Goal: Task Accomplishment & Management: Use online tool/utility

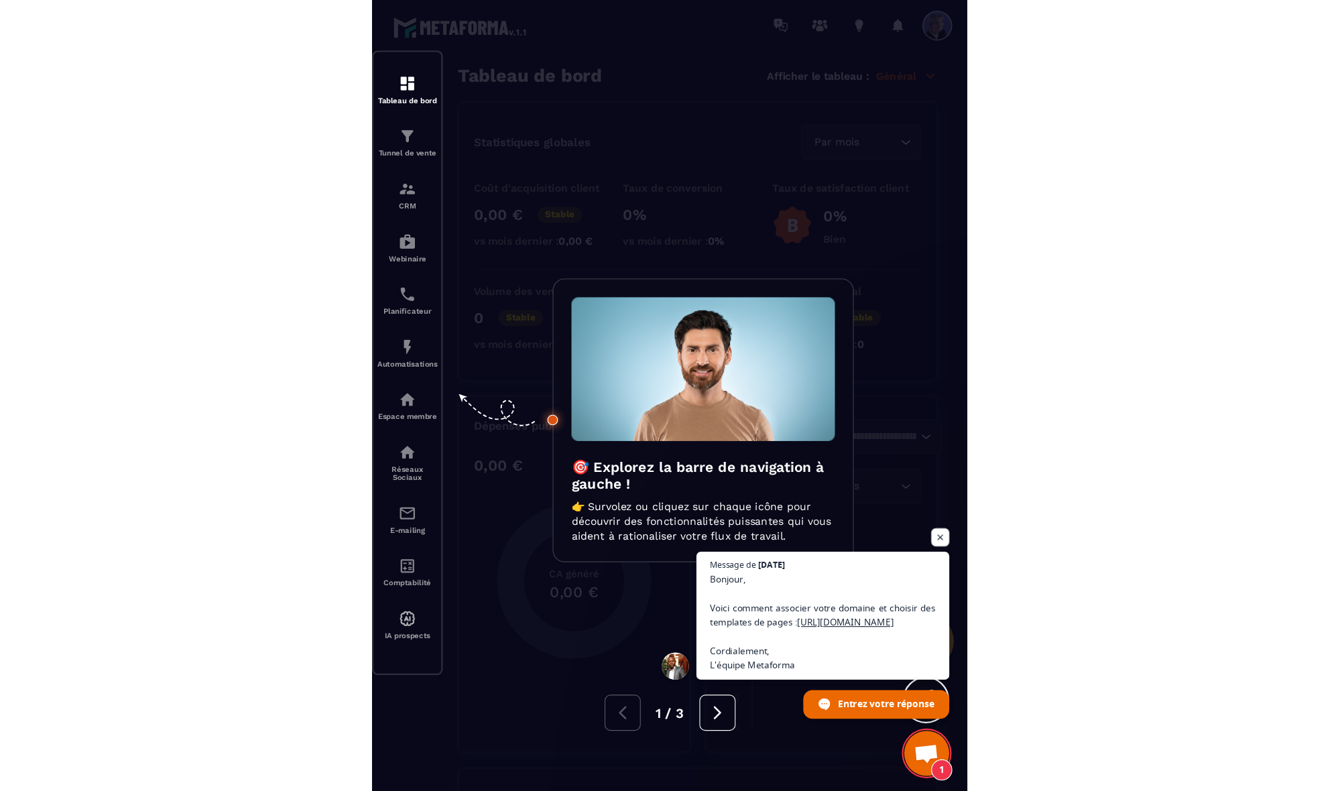
scroll to position [2138, 0]
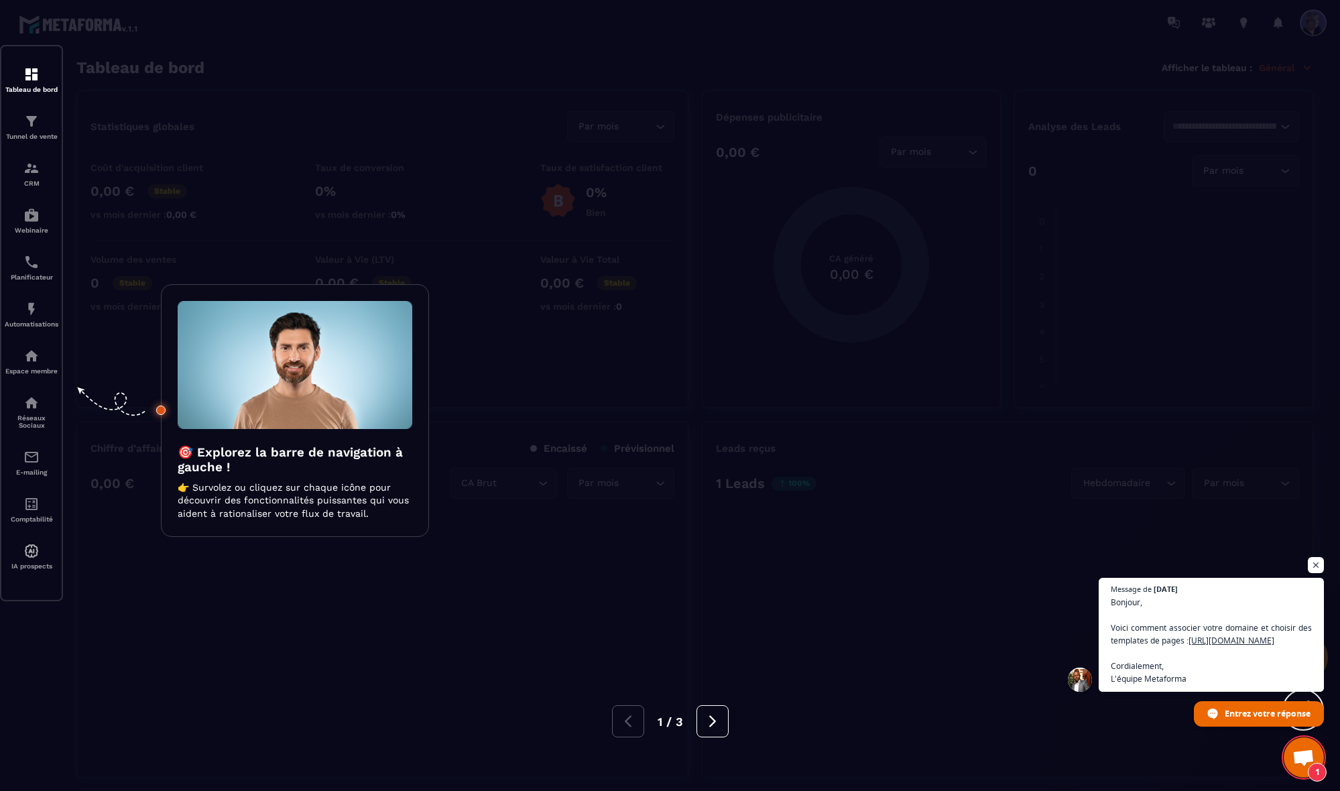
click at [530, 36] on div at bounding box center [670, 395] width 1340 height 791
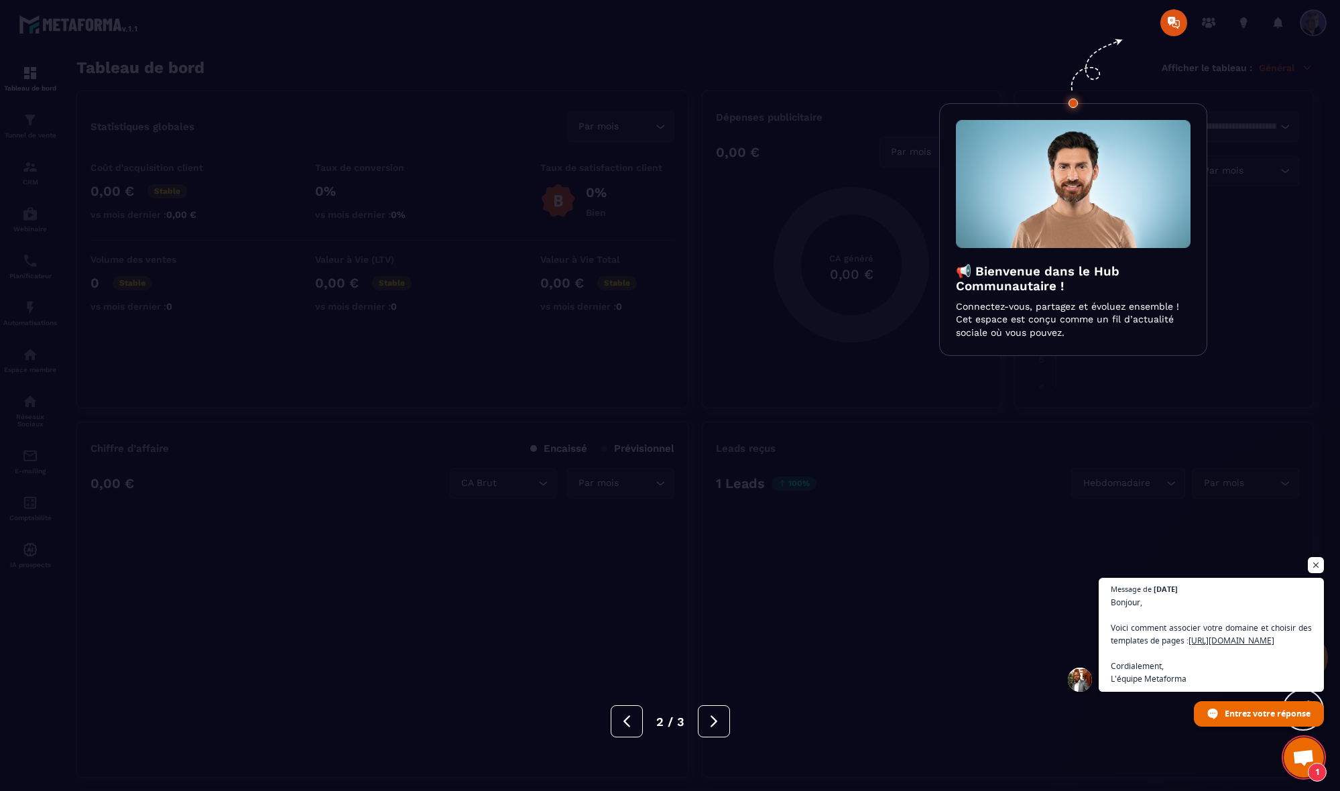
click at [530, 29] on div at bounding box center [670, 395] width 1340 height 791
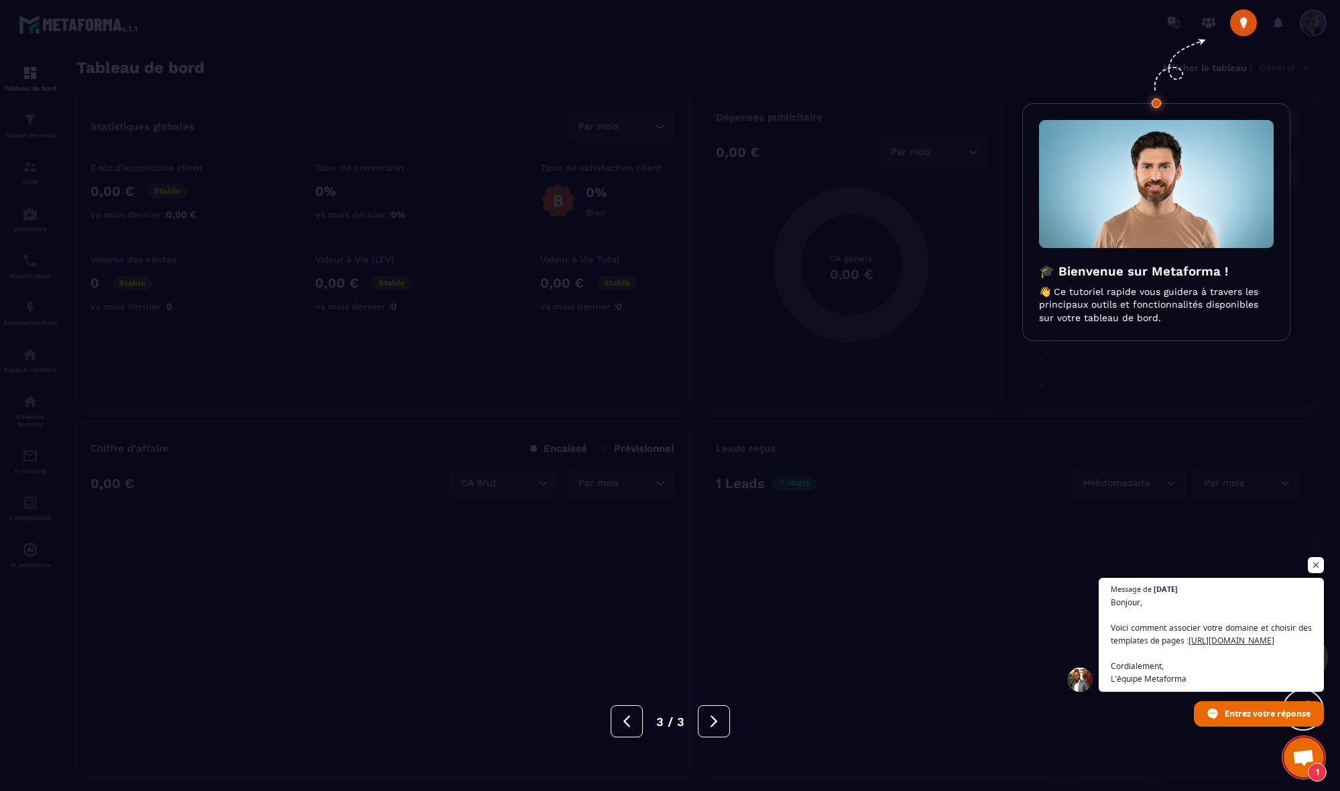
scroll to position [0, 0]
click at [530, 704] on span "Entrez votre réponse" at bounding box center [1267, 712] width 86 height 23
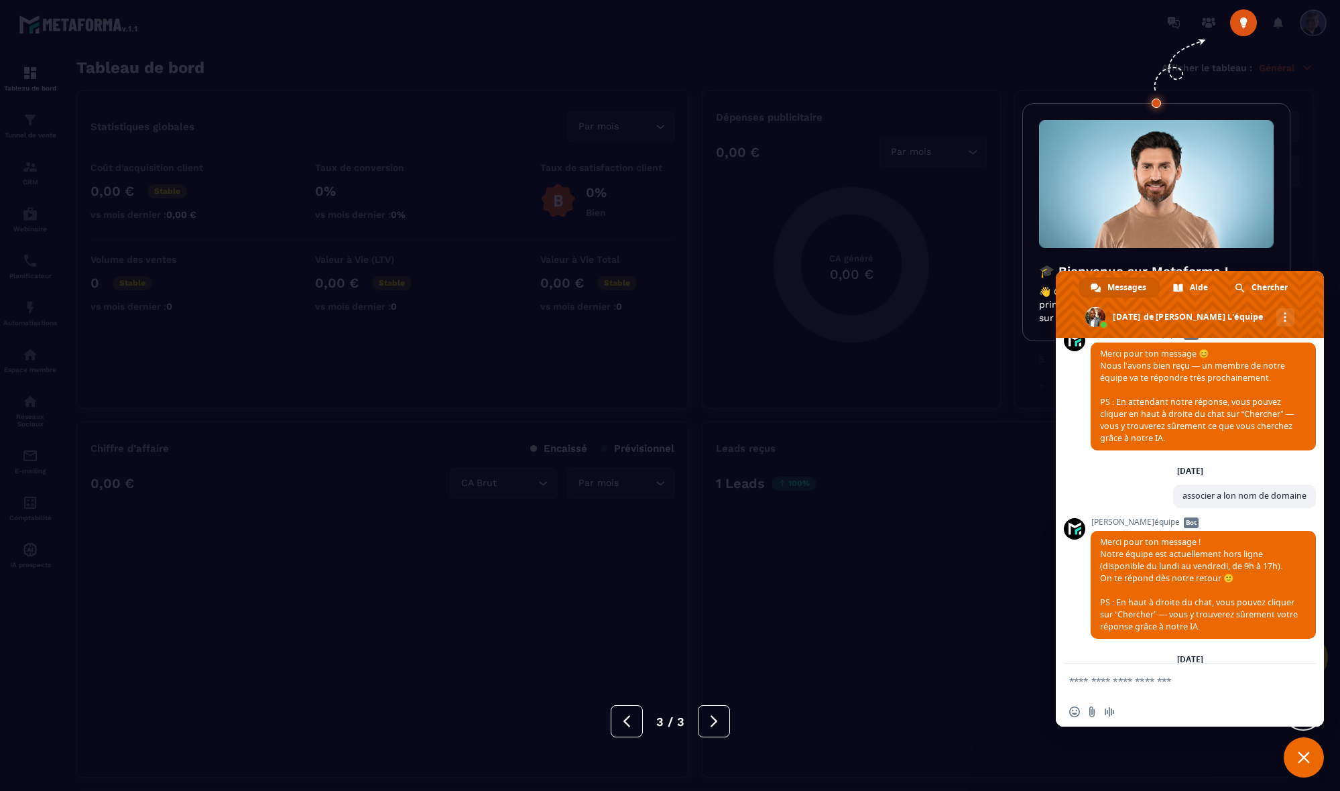
scroll to position [2367, 0]
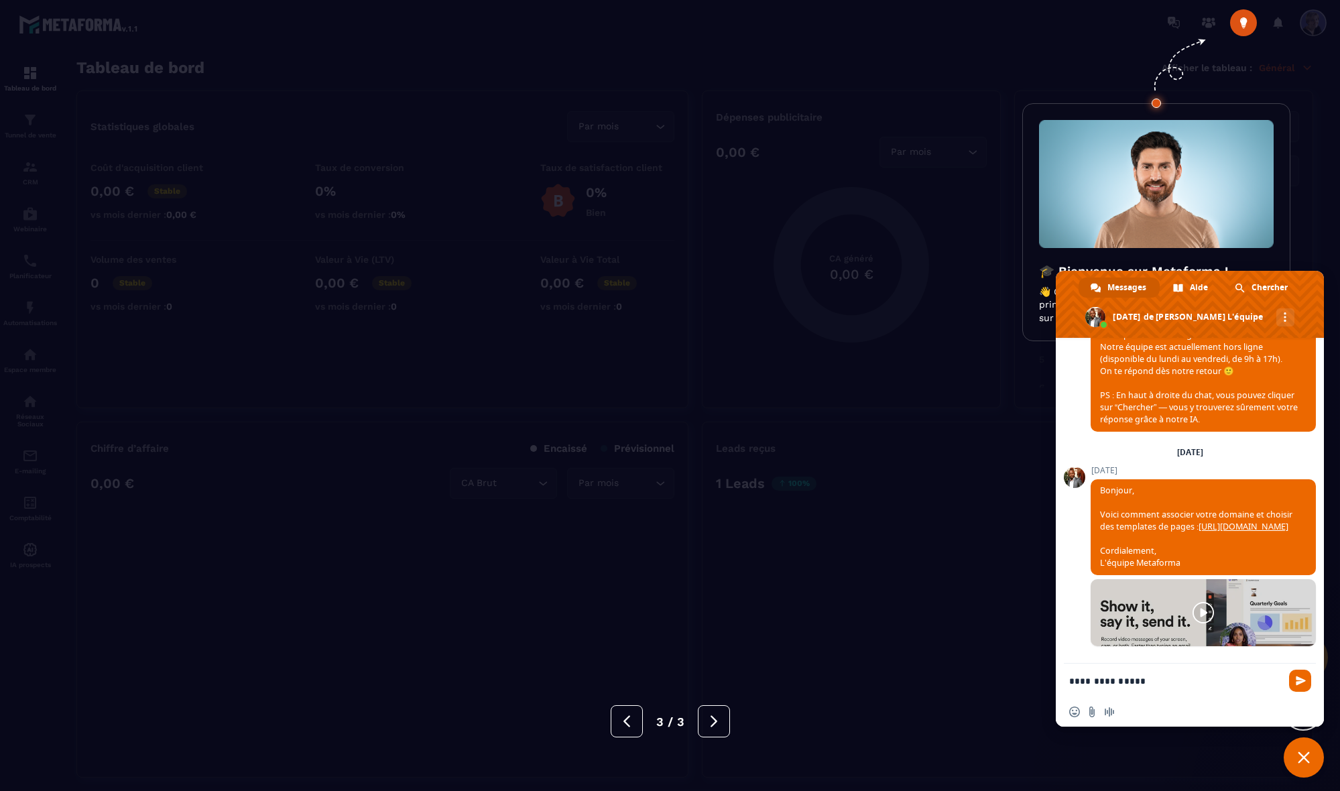
click at [530, 433] on div at bounding box center [670, 395] width 1340 height 791
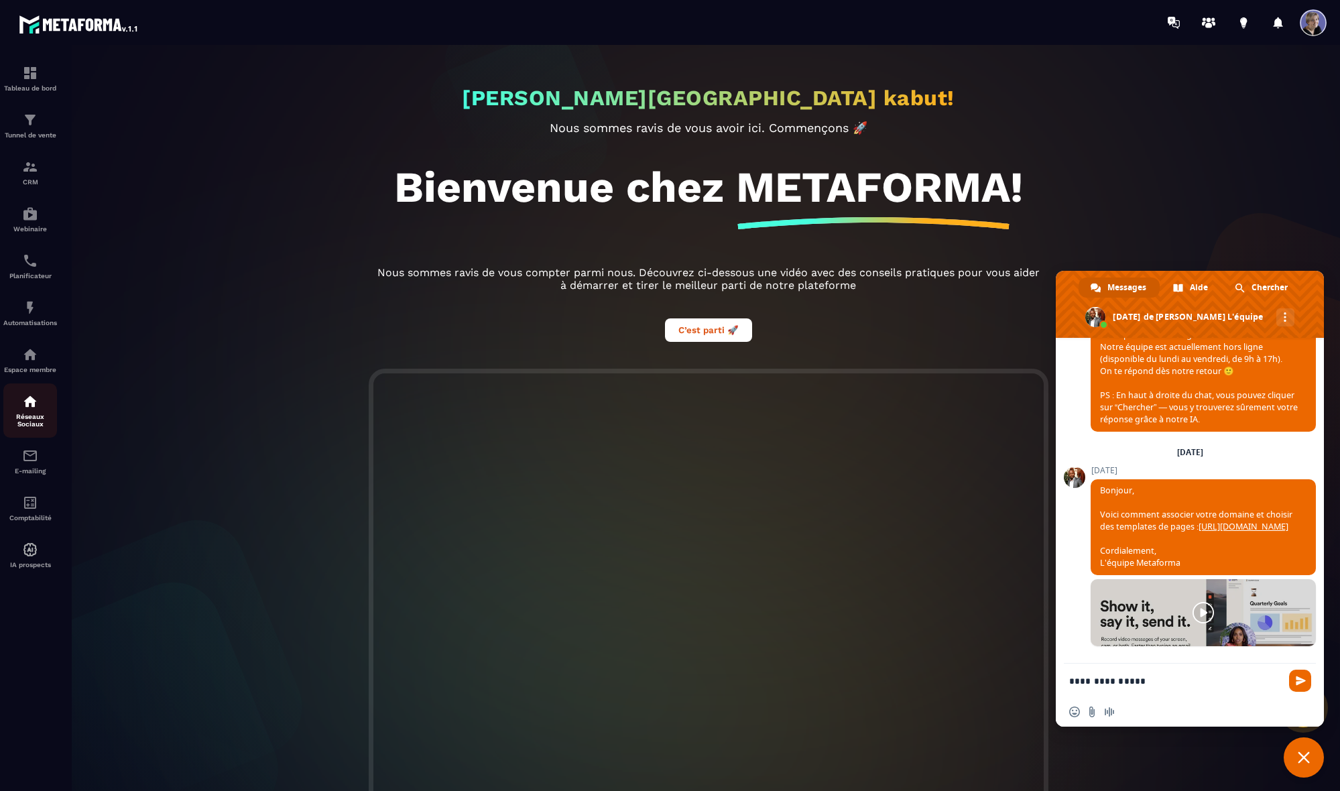
click at [33, 410] on div "Réseaux Sociaux" at bounding box center [30, 410] width 54 height 34
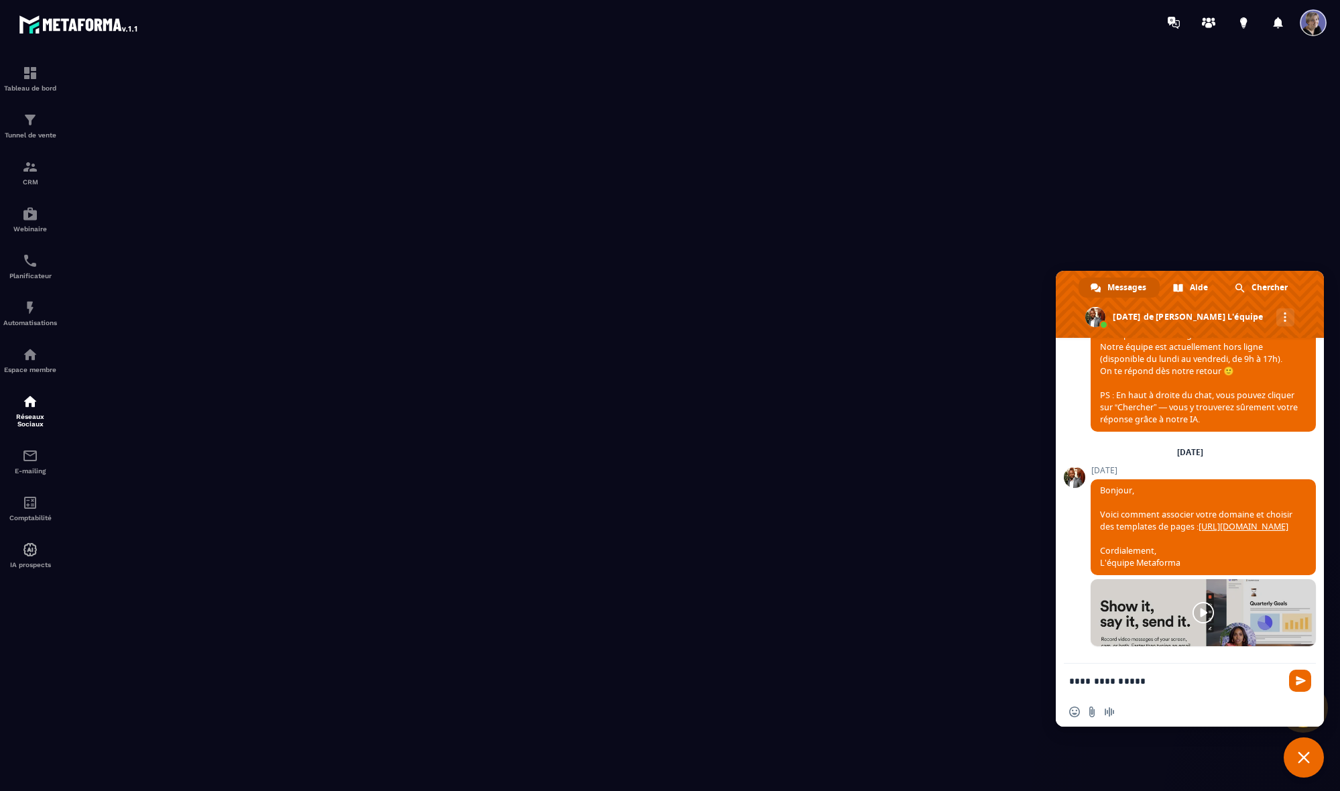
click at [530, 682] on textarea "**********" at bounding box center [1176, 681] width 215 height 34
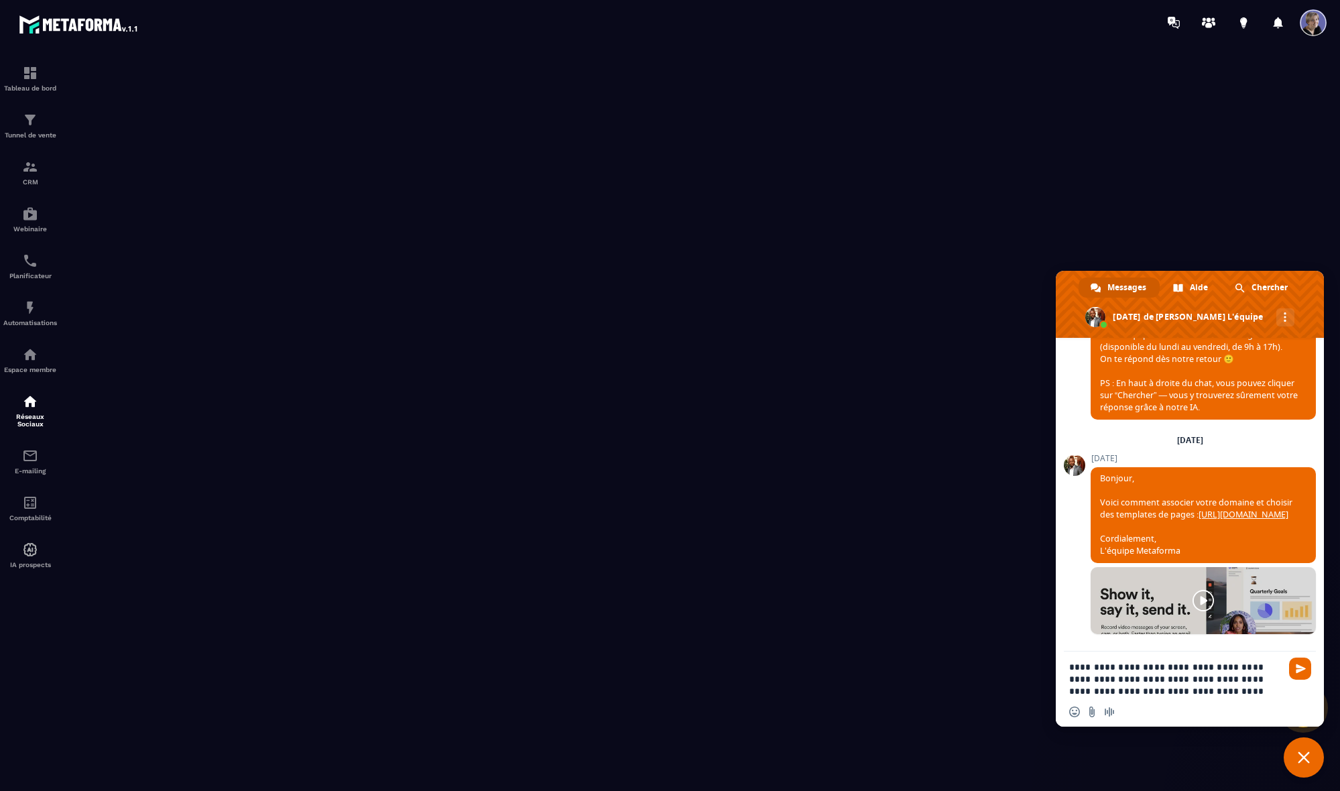
scroll to position [2, 0]
click at [530, 25] on span at bounding box center [1313, 22] width 27 height 27
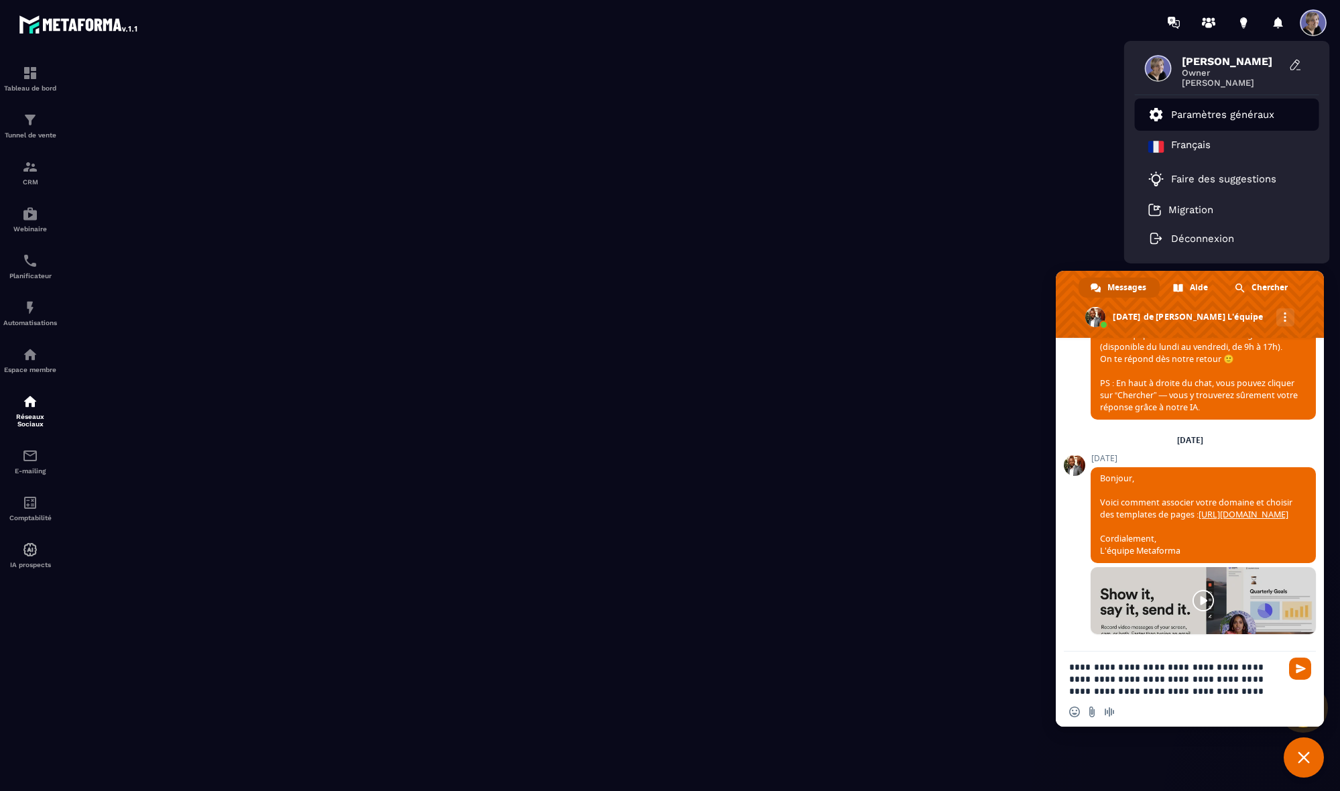
click at [530, 115] on p "Paramètres généraux" at bounding box center [1222, 115] width 103 height 12
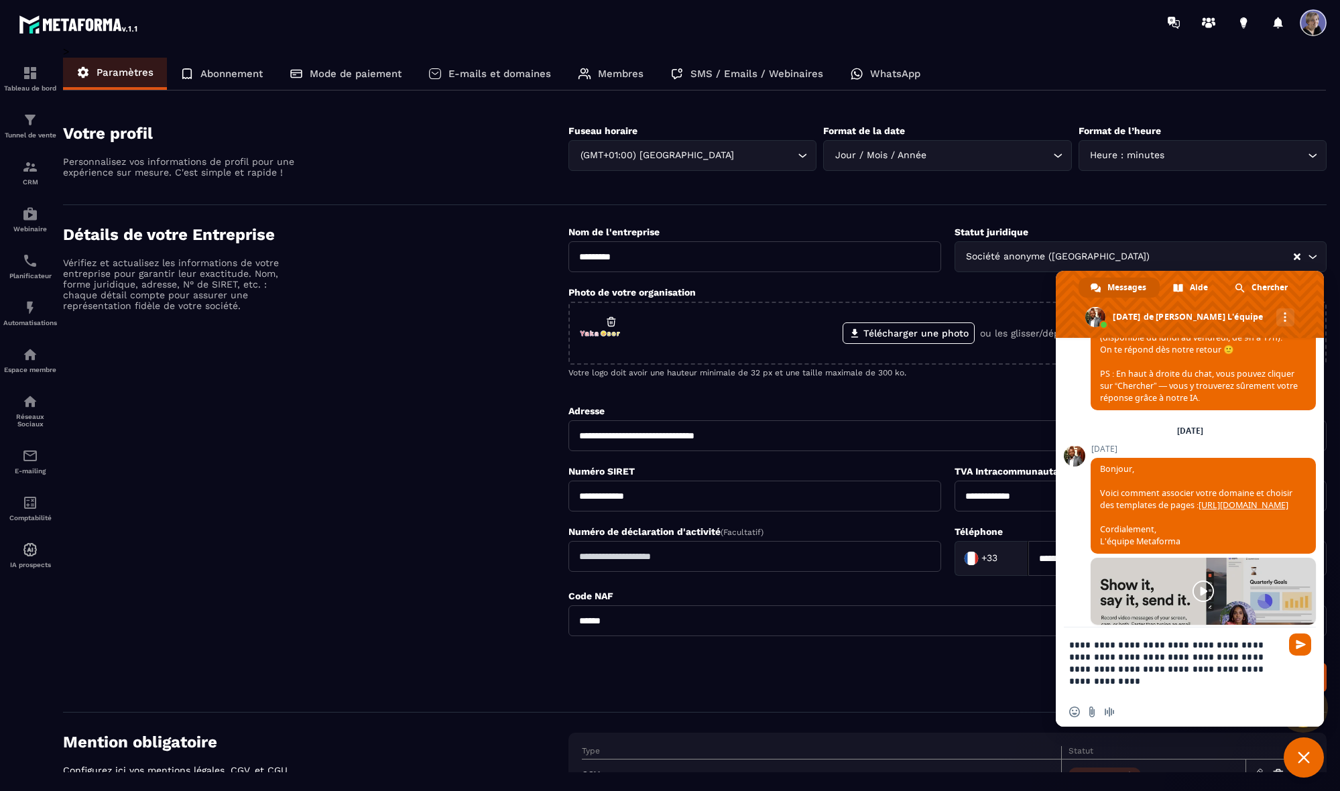
click at [530, 673] on textarea "**********" at bounding box center [1176, 662] width 215 height 70
click at [530, 680] on textarea "**********" at bounding box center [1176, 662] width 215 height 70
click at [530, 675] on textarea "**********" at bounding box center [1176, 662] width 215 height 70
click at [505, 72] on p "E-mails et domaines" at bounding box center [499, 74] width 103 height 12
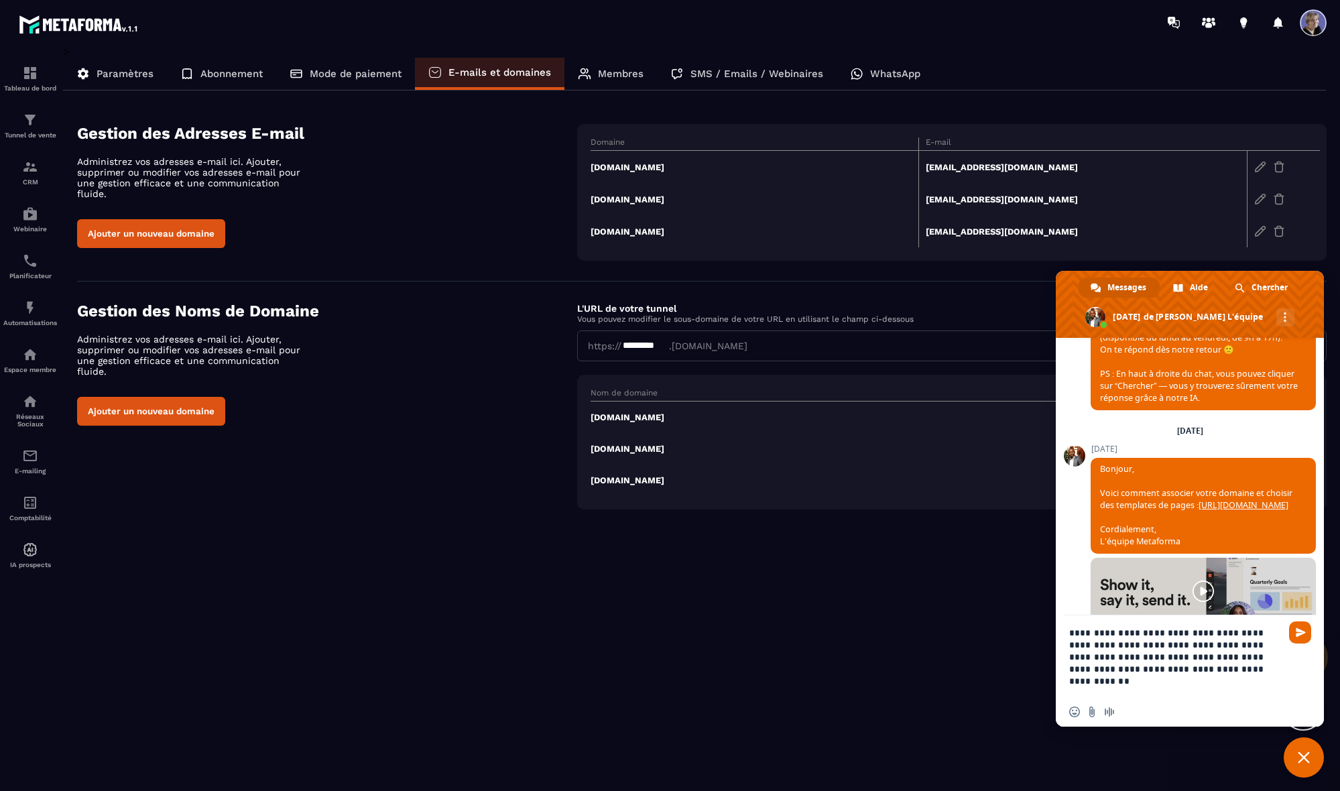
drag, startPoint x: 1308, startPoint y: 283, endPoint x: 1302, endPoint y: 285, distance: 7.0
click at [530, 285] on span at bounding box center [1190, 304] width 268 height 67
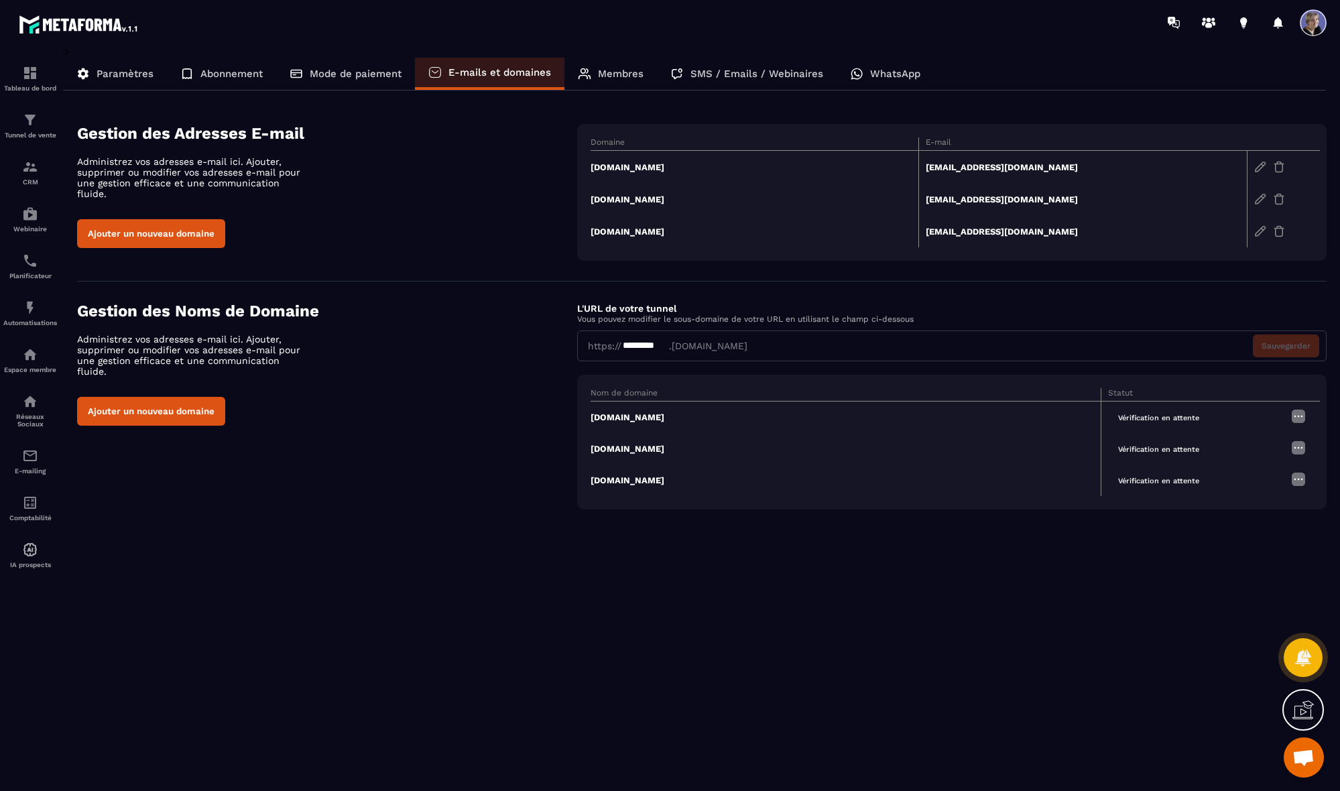
click at [530, 704] on icon at bounding box center [1302, 709] width 21 height 21
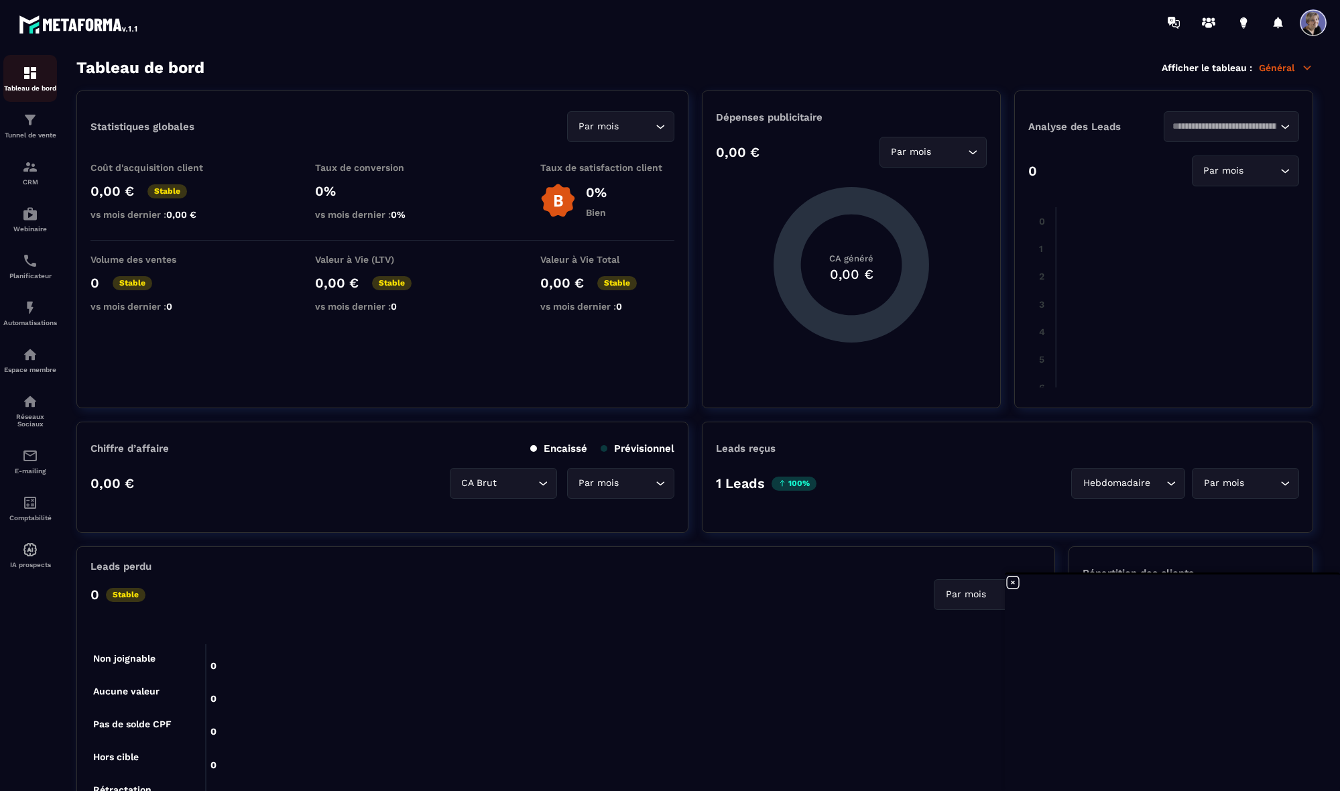
click at [30, 75] on img at bounding box center [30, 73] width 16 height 16
click at [33, 416] on p "Réseaux Sociaux" at bounding box center [30, 420] width 54 height 15
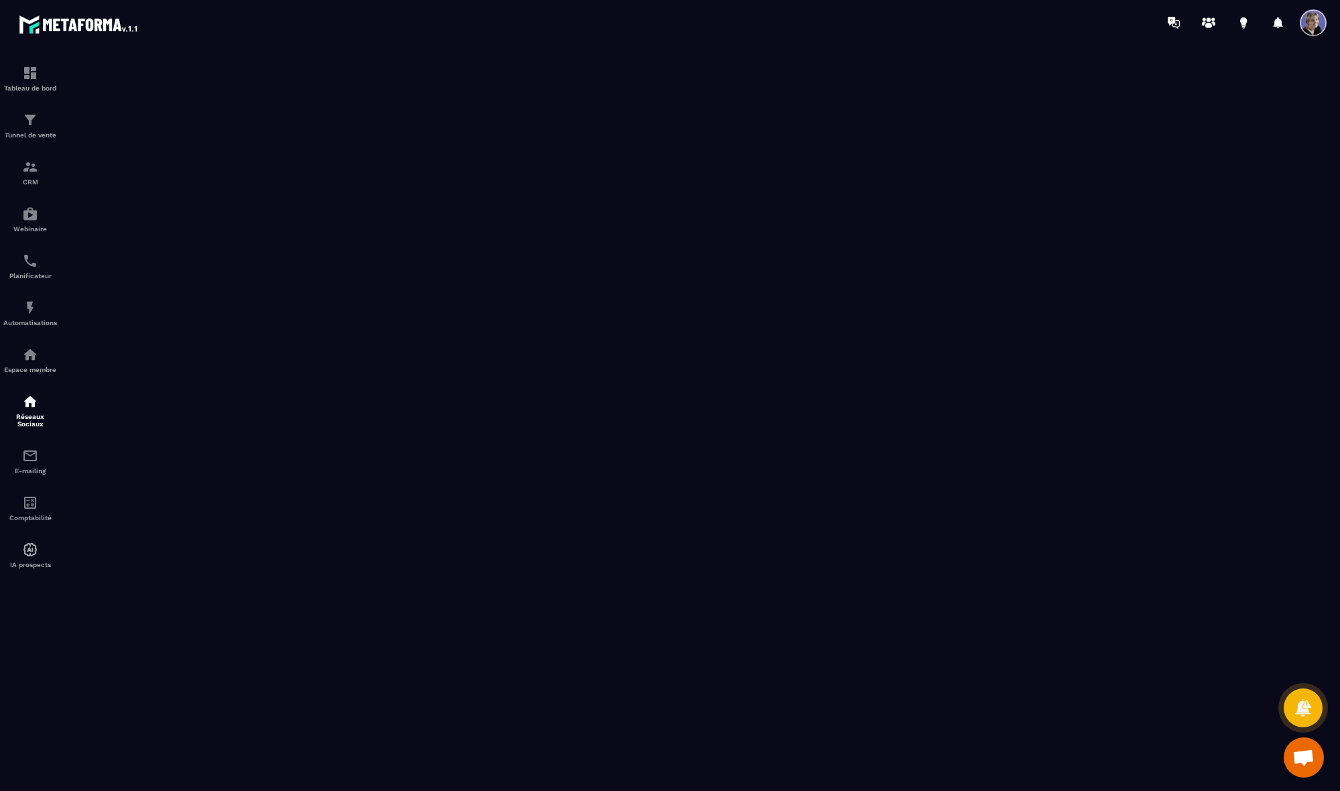
click at [530, 704] on span "Ouvrir le chat" at bounding box center [1303, 758] width 22 height 19
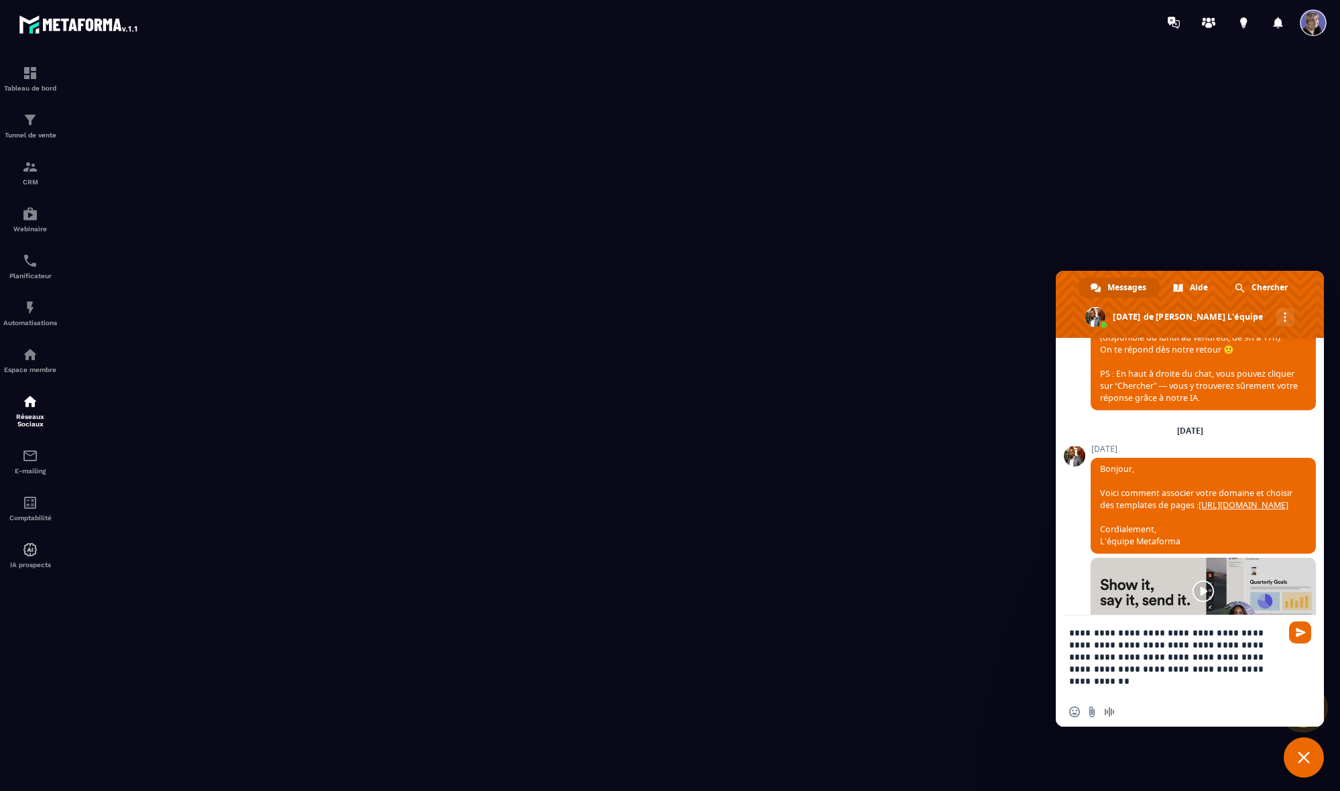
scroll to position [2415, 0]
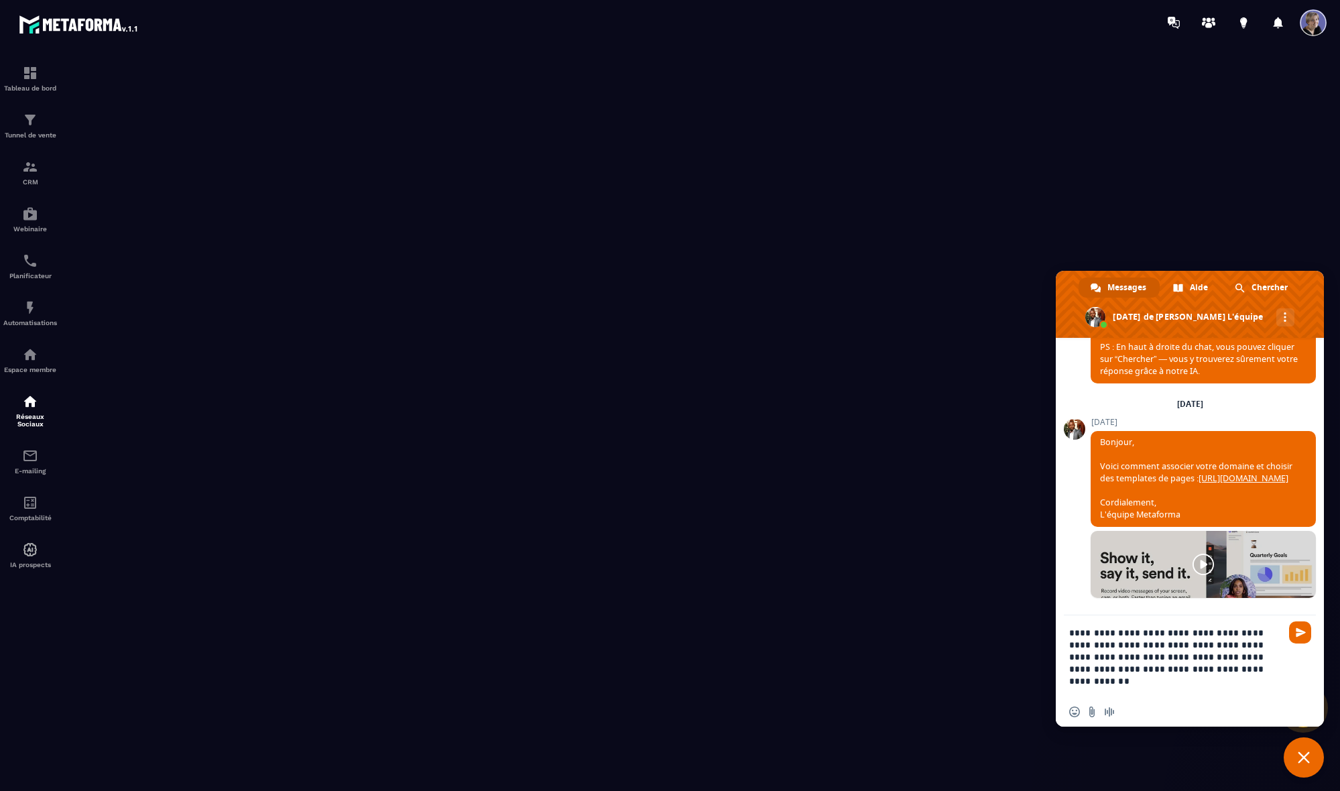
click at [530, 671] on textarea "**********" at bounding box center [1176, 656] width 215 height 82
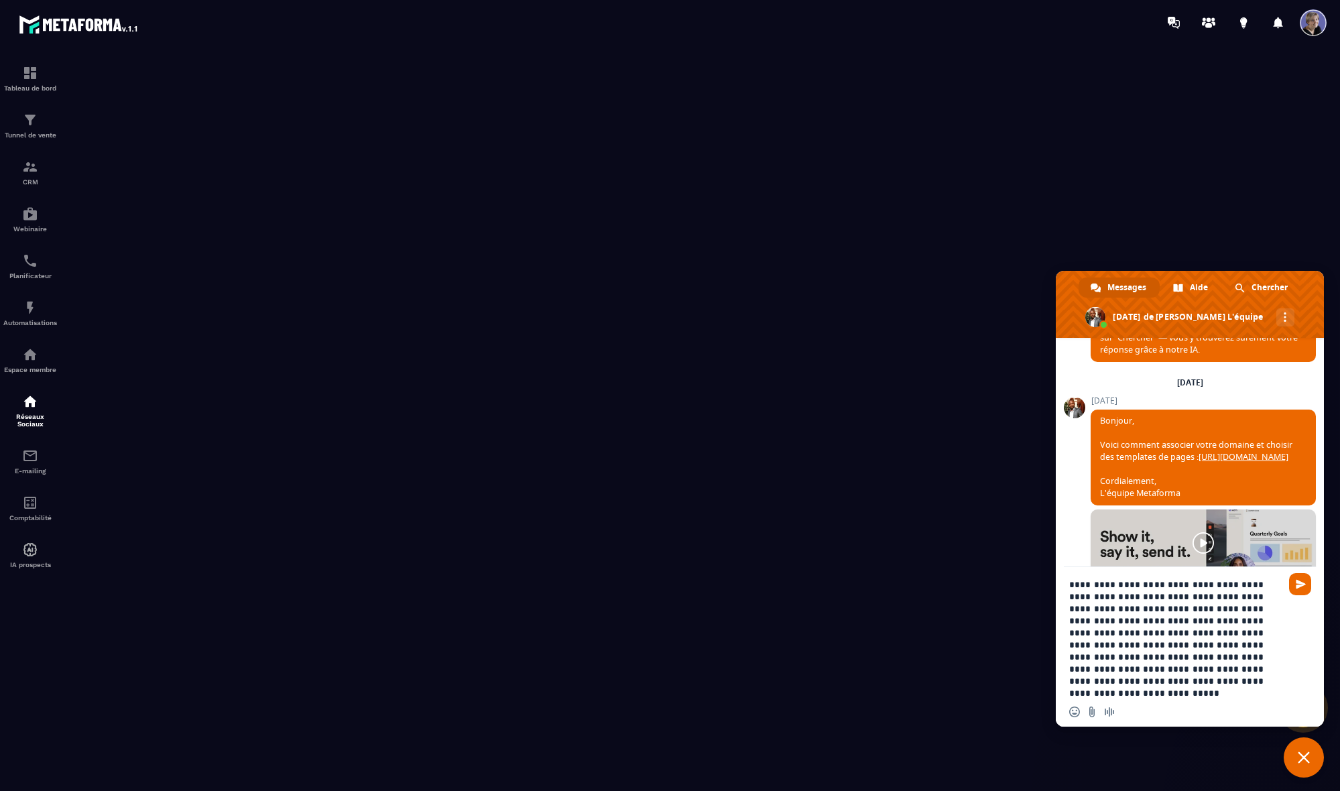
drag, startPoint x: 1158, startPoint y: 681, endPoint x: 1181, endPoint y: 658, distance: 32.7
click at [530, 658] on textarea "**********" at bounding box center [1176, 632] width 215 height 130
type textarea "**********"
click at [530, 585] on span "Envoyer" at bounding box center [1301, 584] width 10 height 10
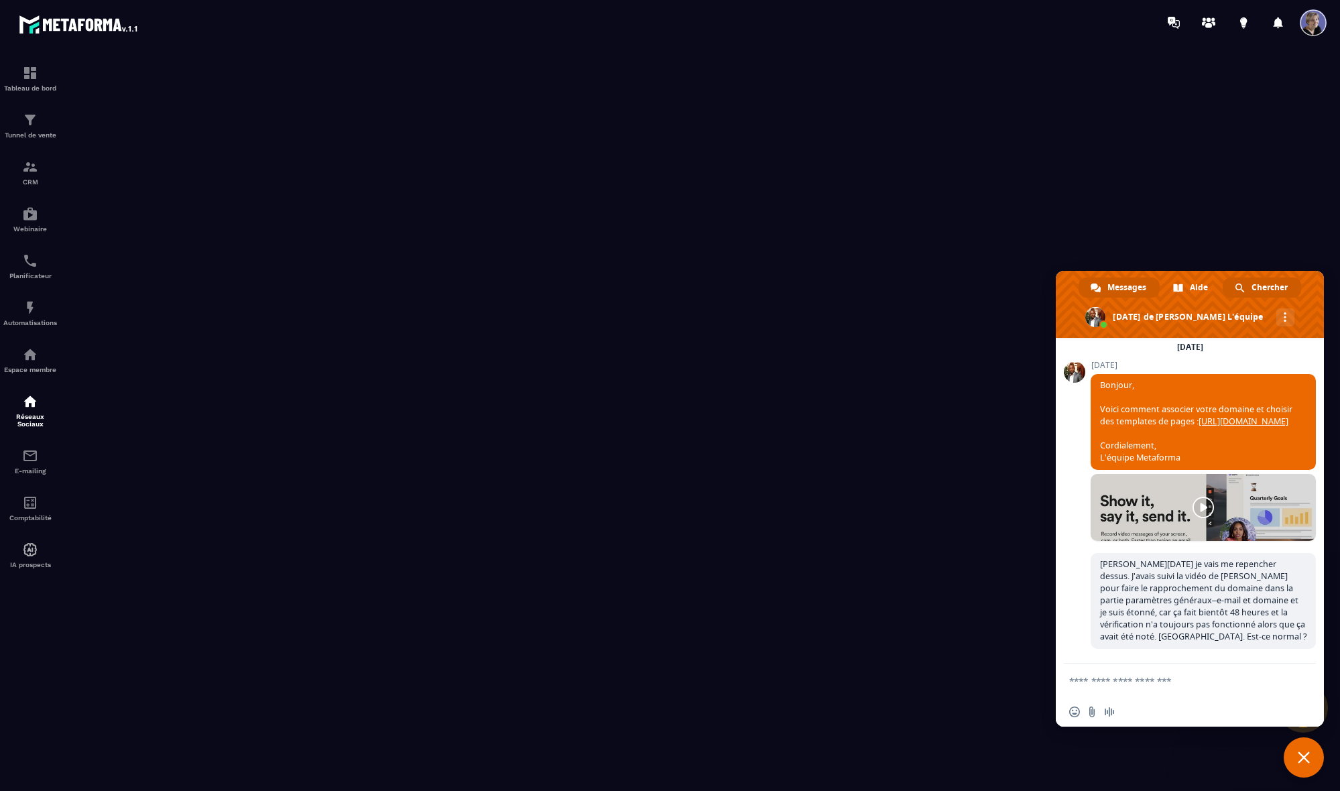
scroll to position [2603, 0]
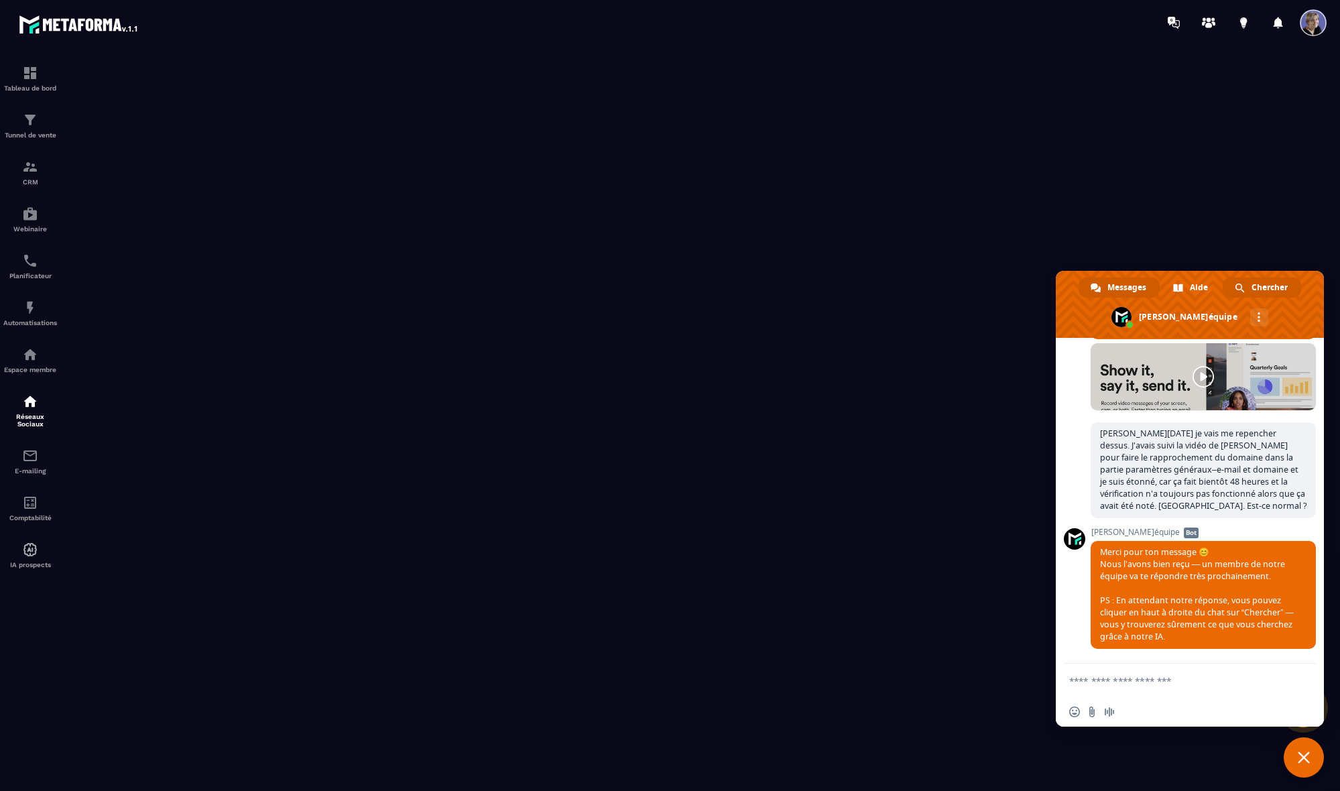
click at [530, 285] on span "Chercher" at bounding box center [1270, 288] width 36 height 20
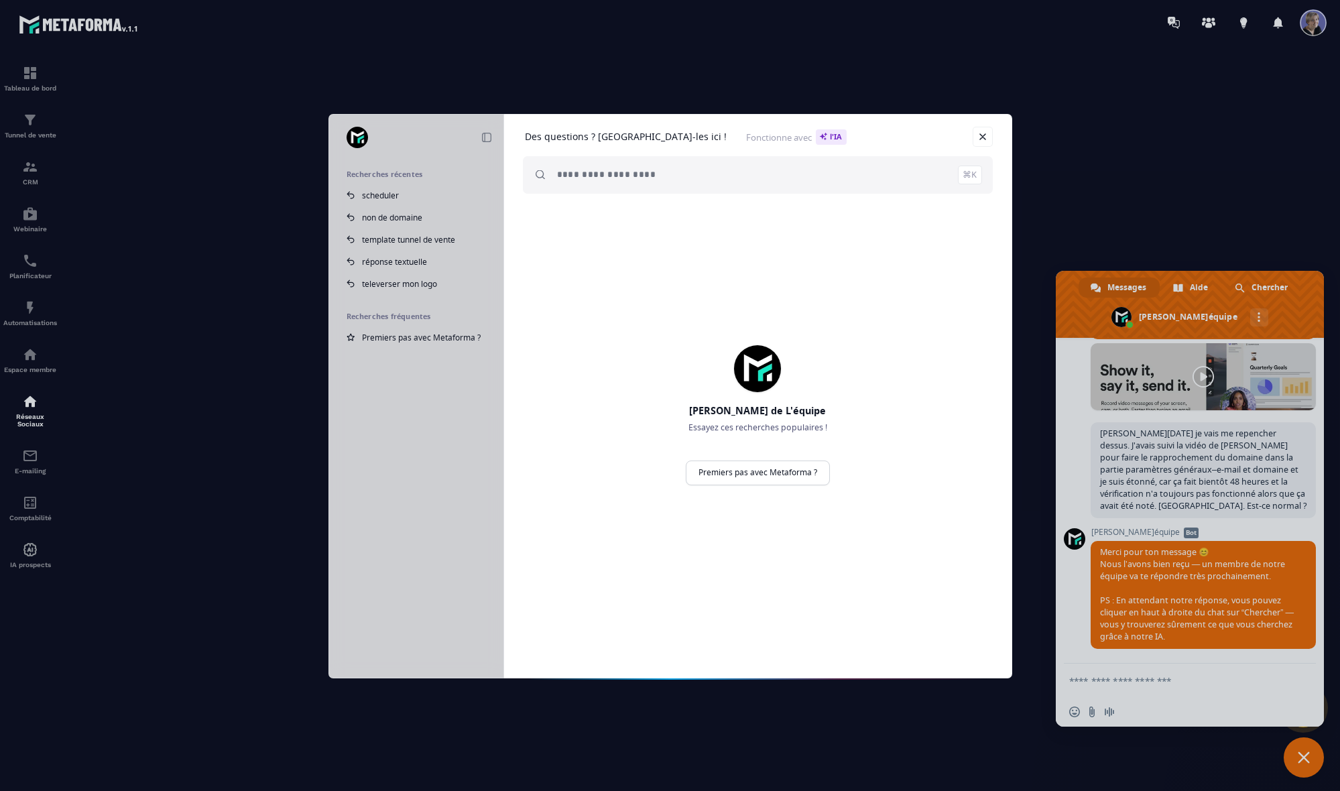
click at [530, 285] on div "Réduire Recherches récentes scheduler non de domaine template tunnel de vente r…" at bounding box center [670, 395] width 1340 height 791
click at [530, 289] on div "Réduire Recherches récentes scheduler non de domaine template tunnel de vente r…" at bounding box center [670, 395] width 1340 height 791
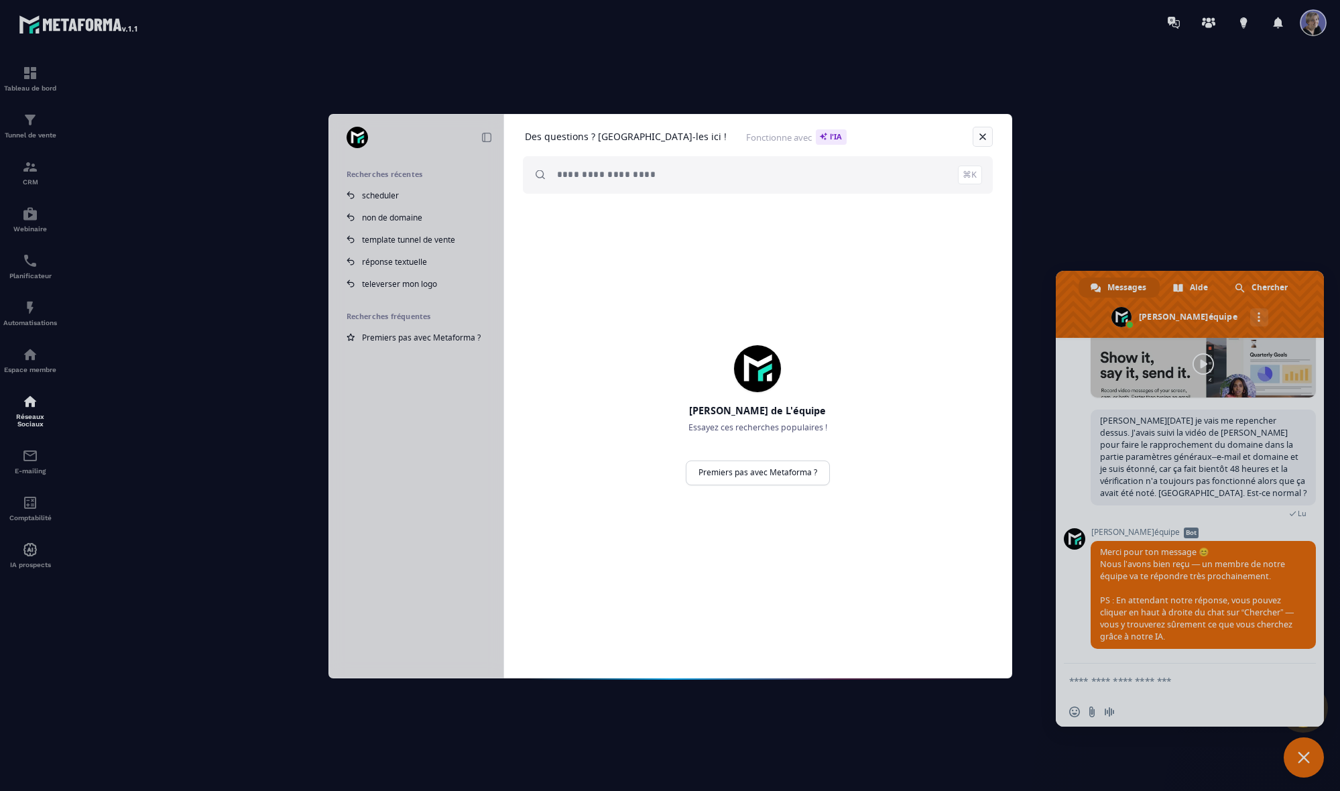
click at [530, 137] on link at bounding box center [983, 137] width 20 height 20
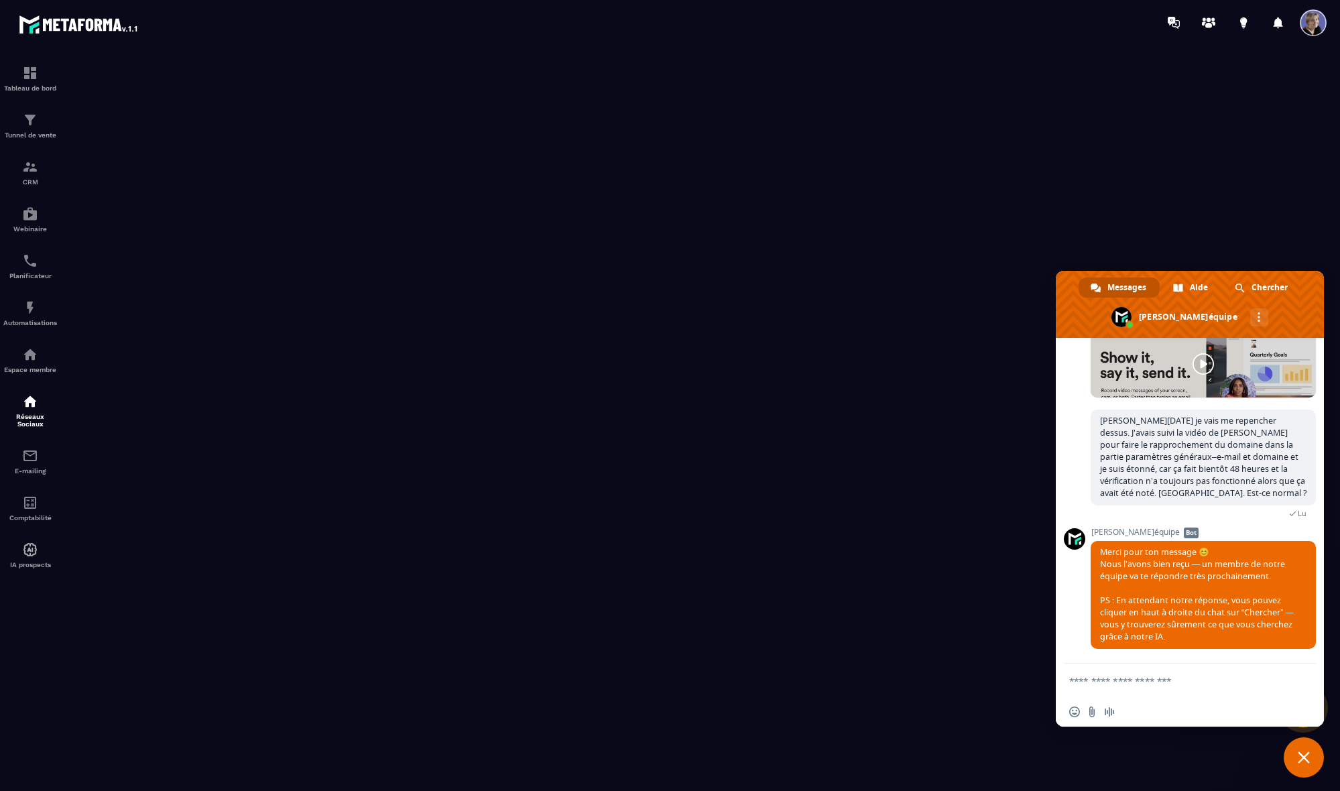
click at [530, 288] on span "Messages" at bounding box center [1126, 288] width 39 height 20
click at [530, 704] on span "Fermer le chat" at bounding box center [1304, 757] width 40 height 40
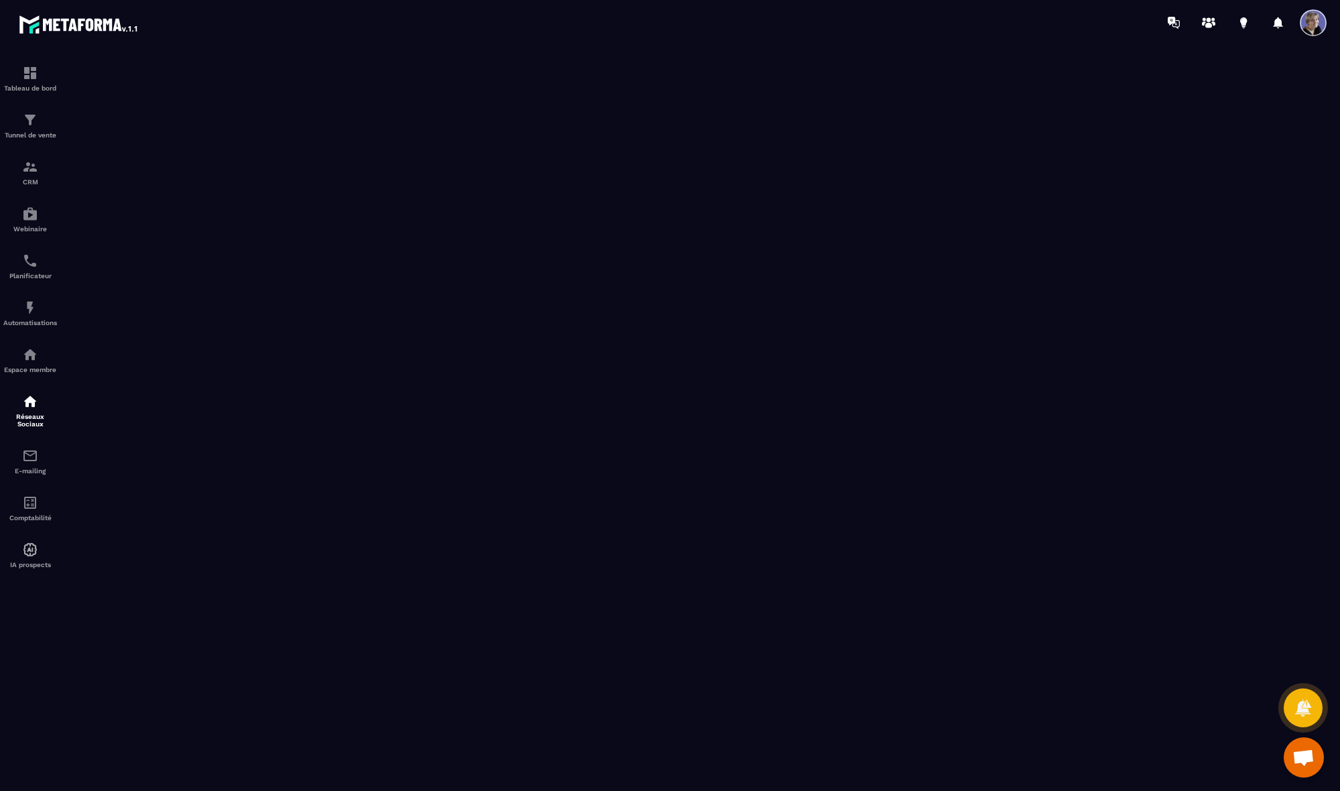
click at [530, 704] on span "Ouvrir le chat" at bounding box center [1303, 758] width 22 height 19
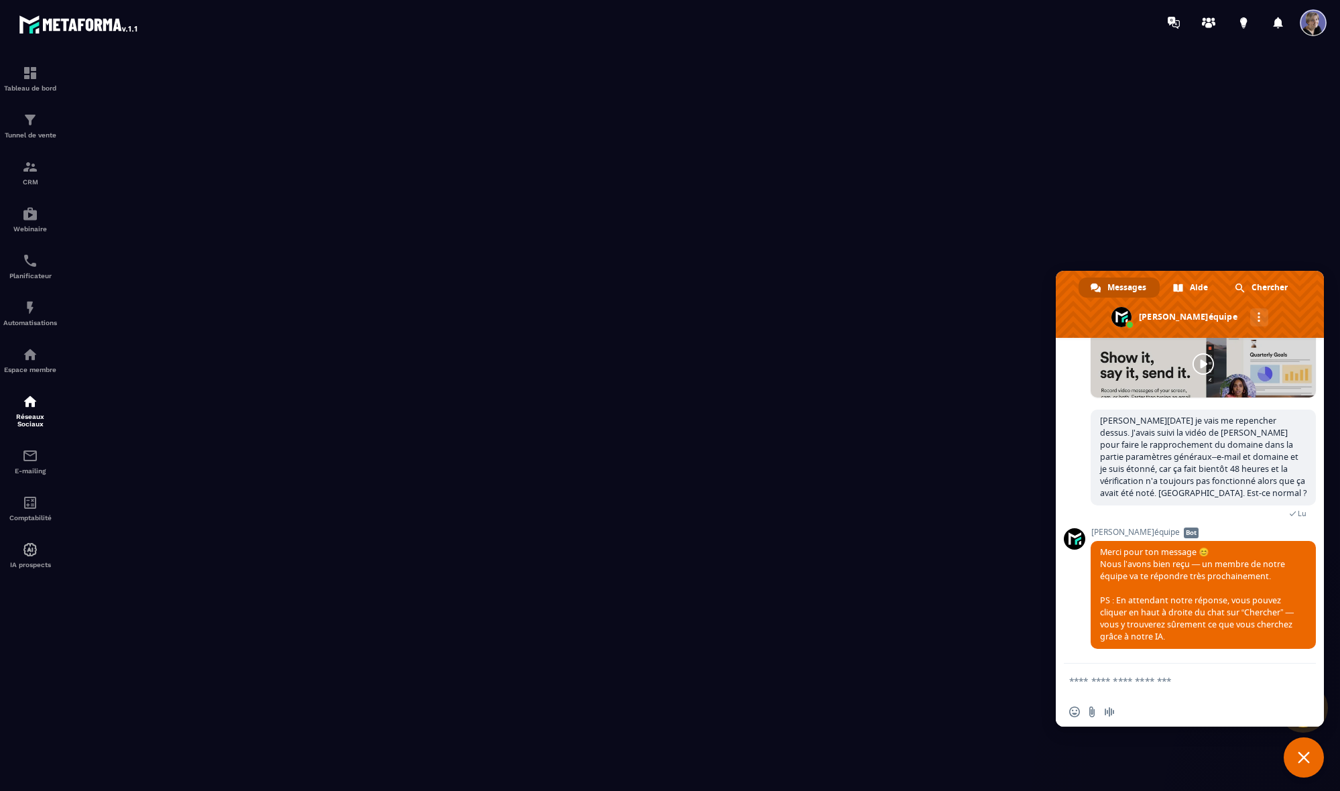
click at [530, 290] on span "Messages" at bounding box center [1126, 288] width 39 height 20
click at [530, 680] on textarea "Entrez votre message..." at bounding box center [1176, 681] width 215 height 34
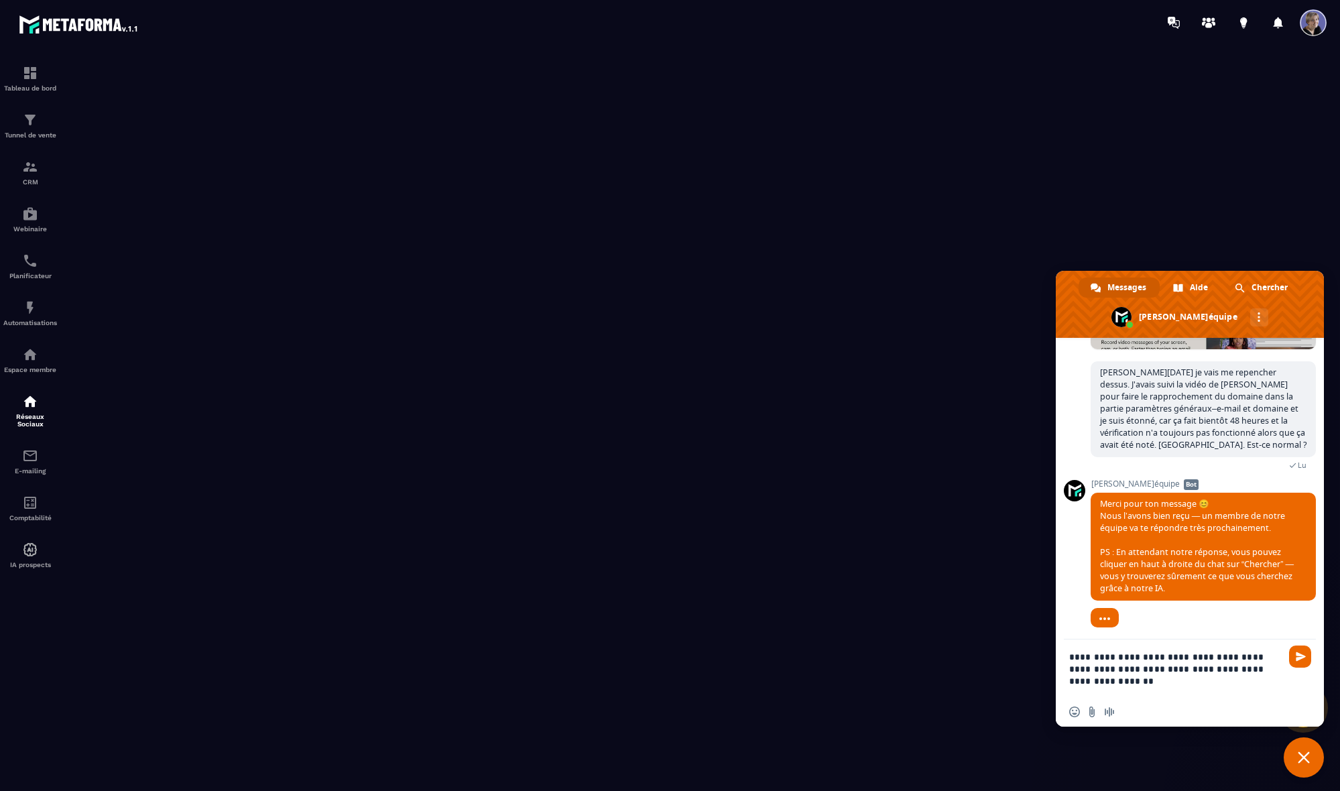
type textarea "**********"
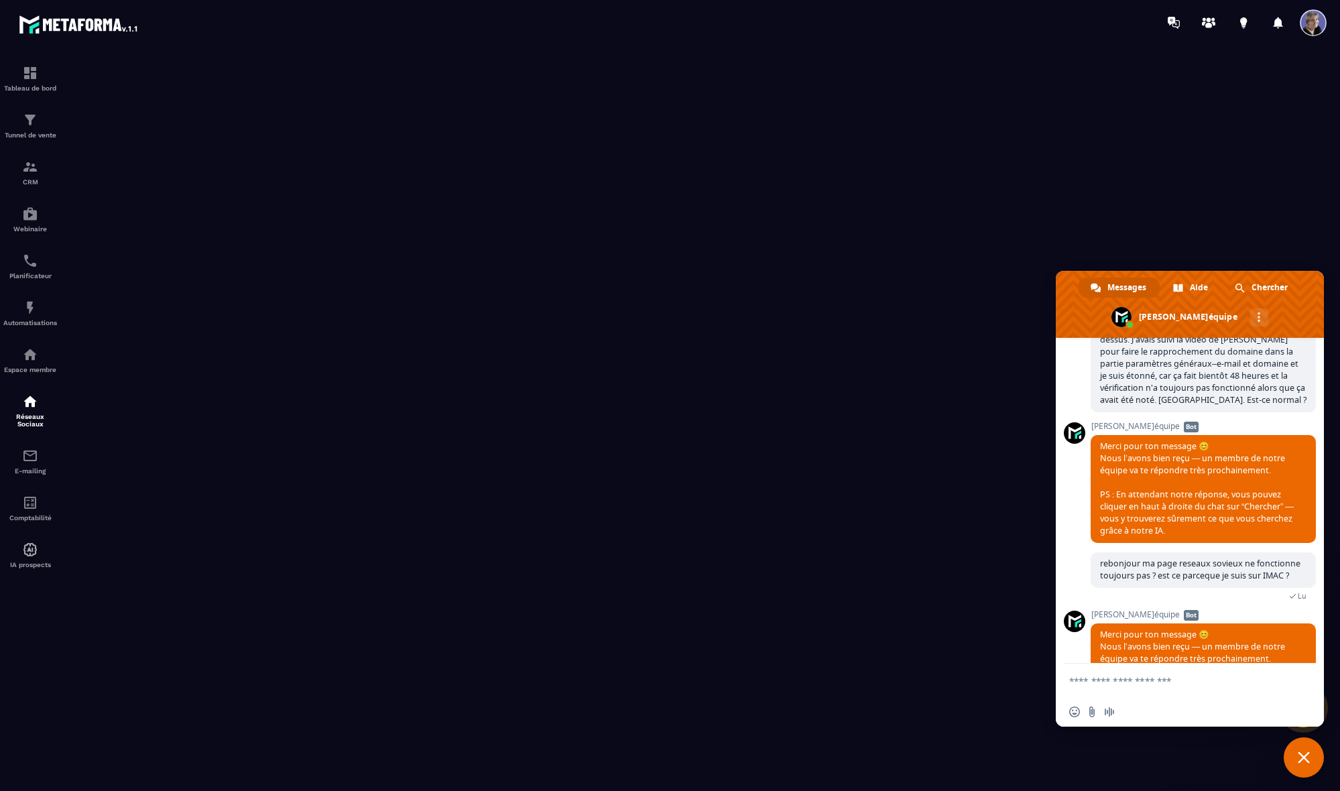
scroll to position [2779, 0]
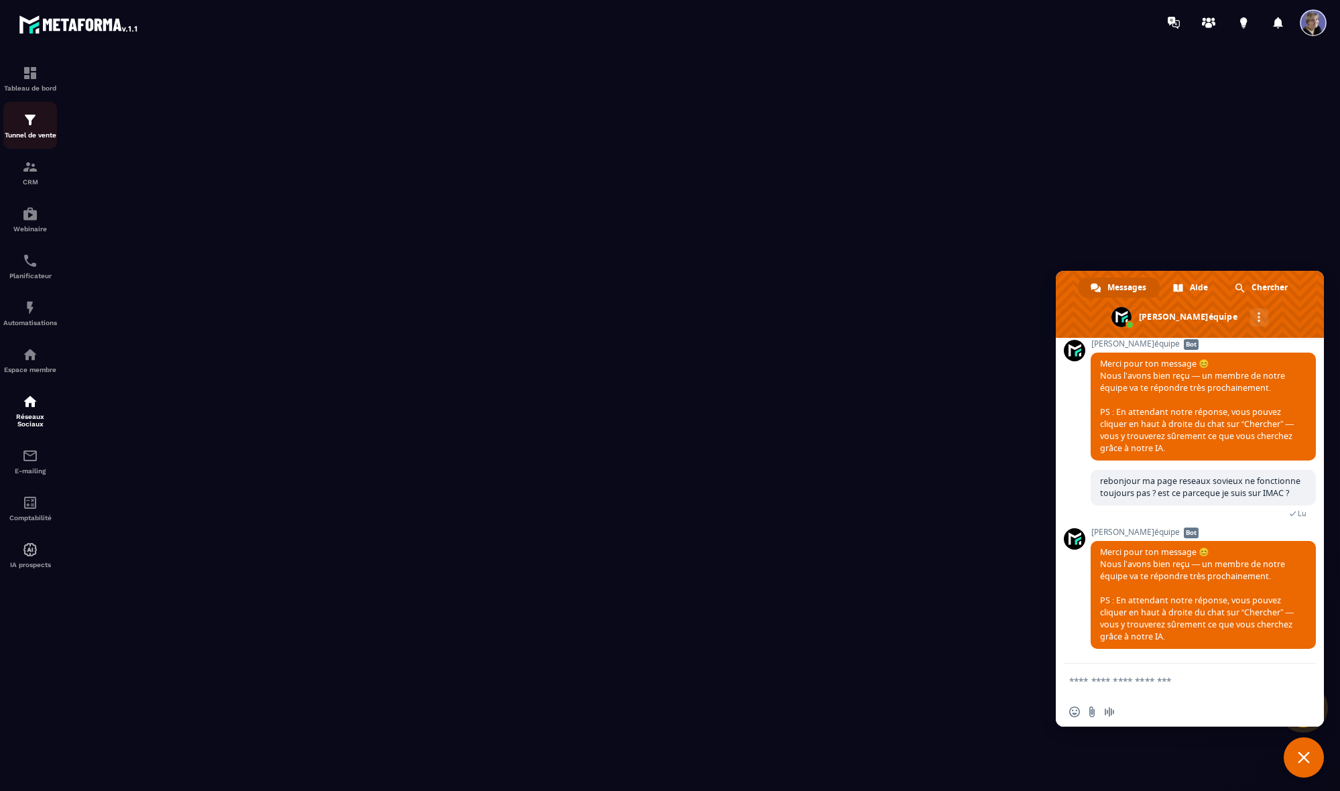
click at [40, 126] on div "Tunnel de vente" at bounding box center [30, 125] width 54 height 27
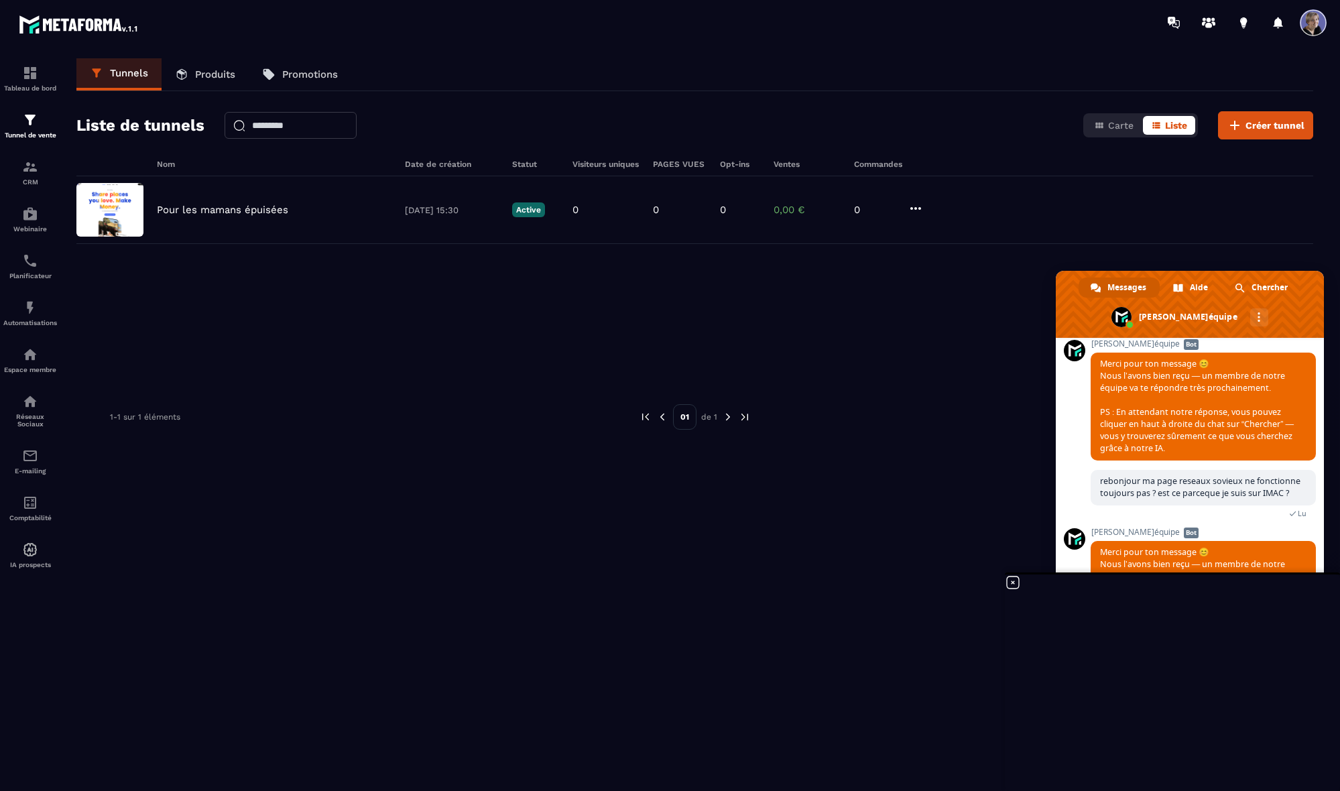
click at [530, 583] on icon at bounding box center [1013, 582] width 16 height 16
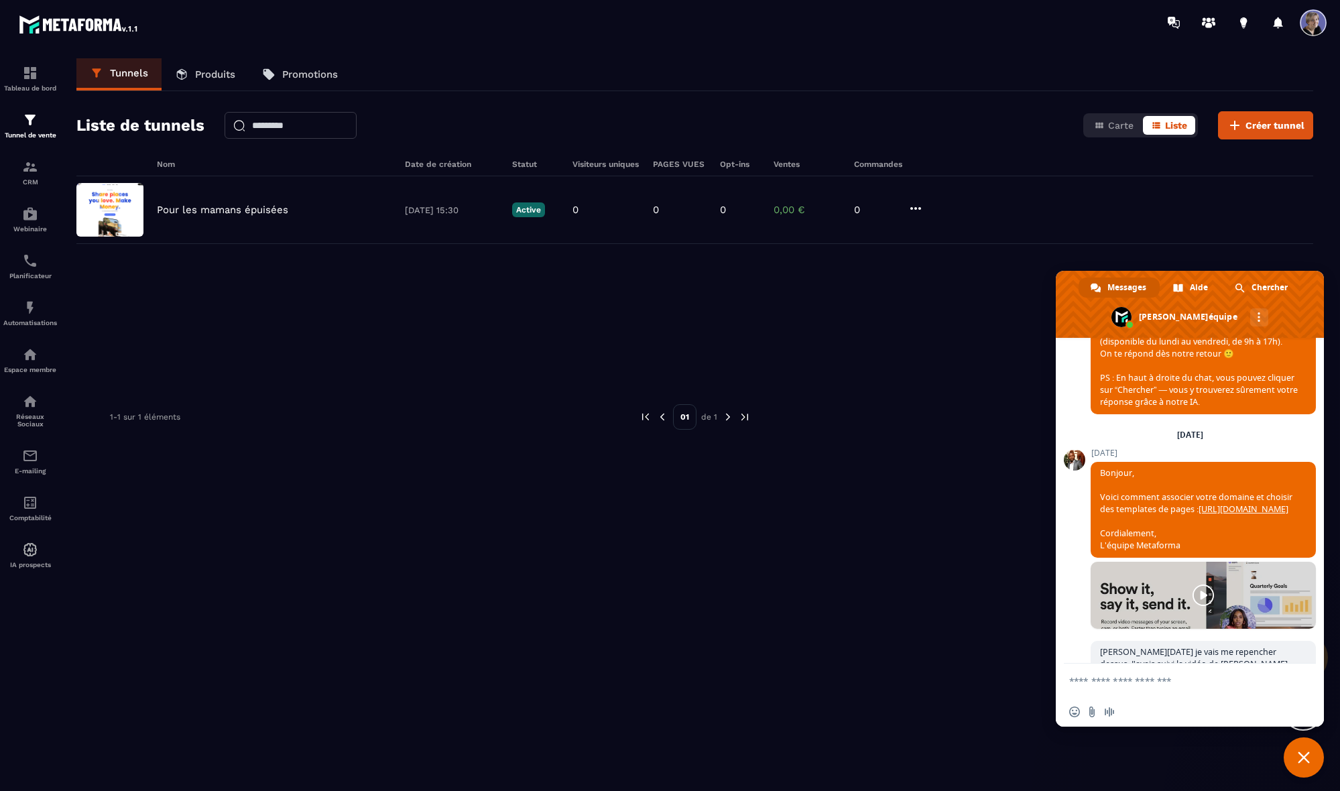
scroll to position [2360, 0]
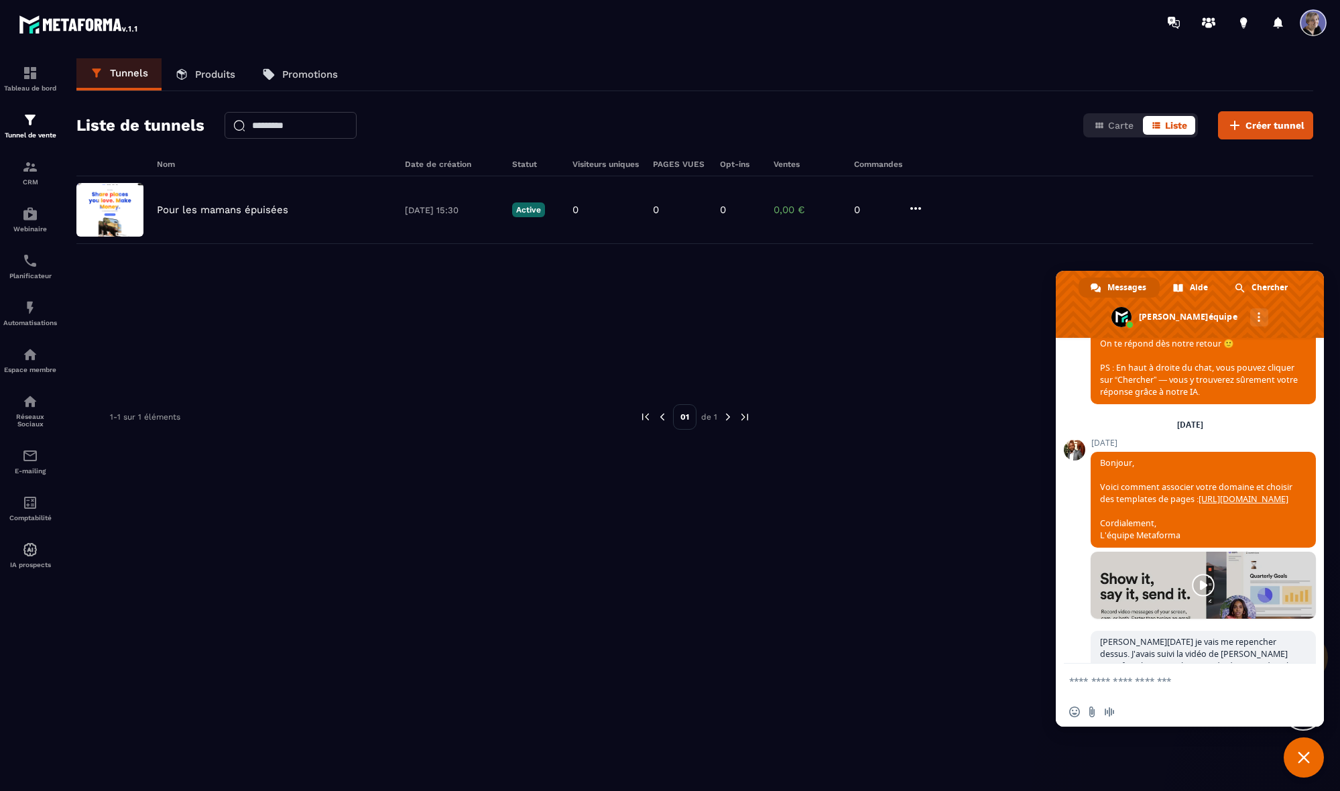
click at [530, 605] on link at bounding box center [1203, 585] width 225 height 67
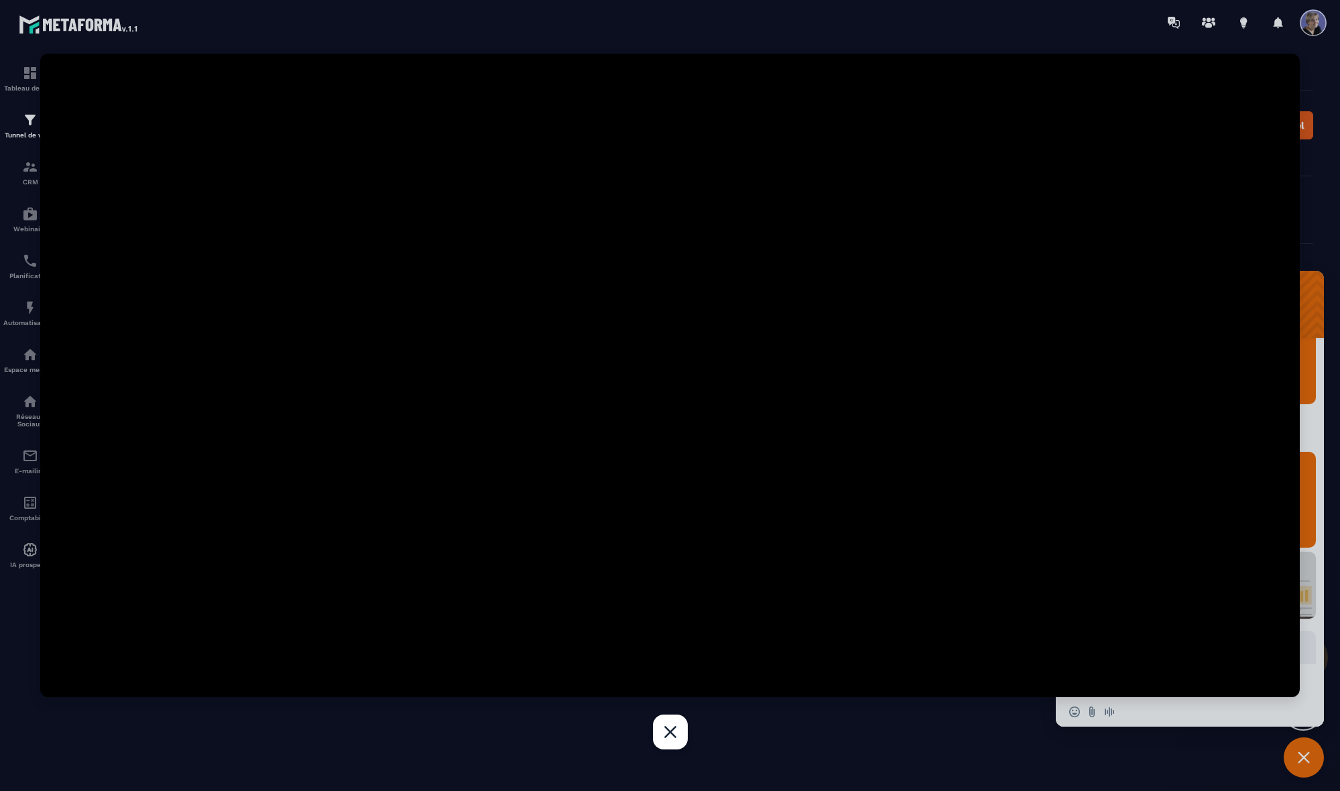
click at [306, 699] on div at bounding box center [670, 395] width 1340 height 791
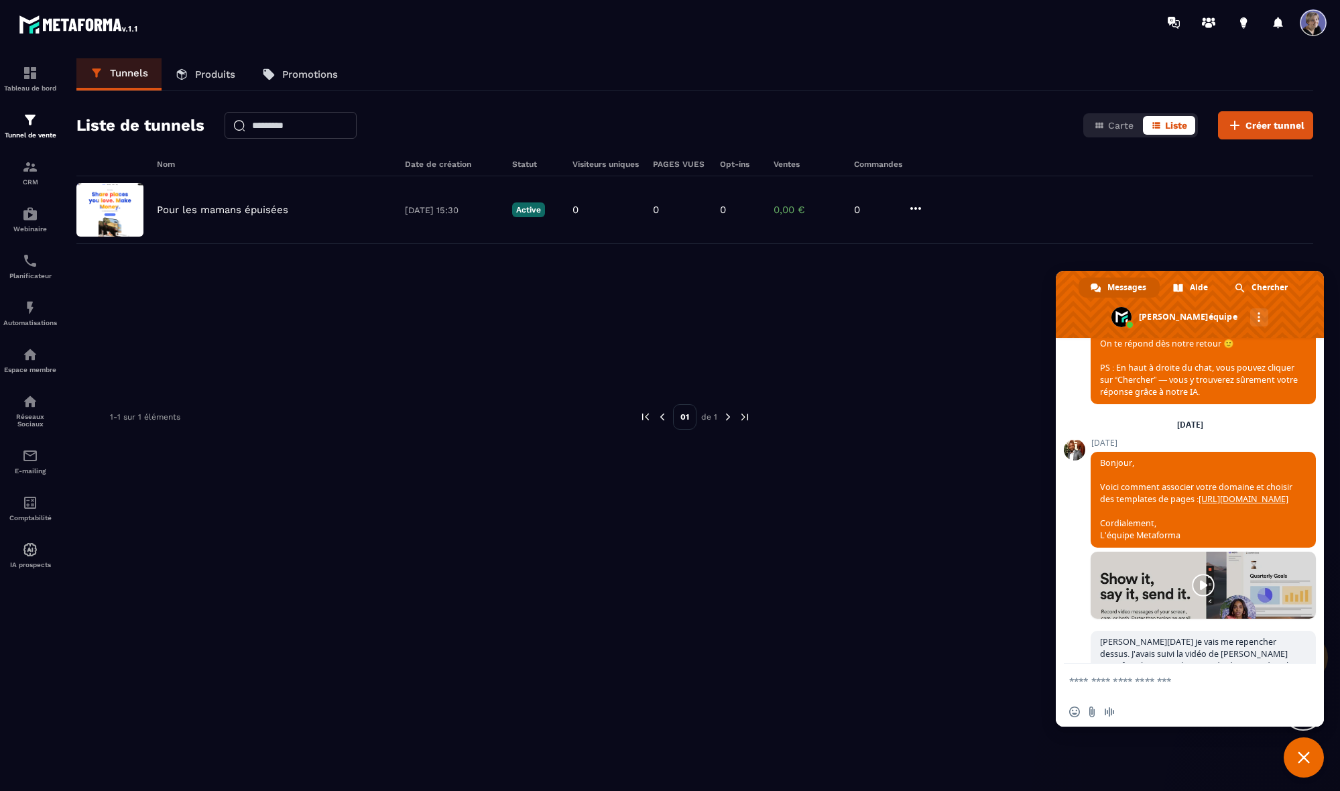
click at [530, 612] on link at bounding box center [1203, 585] width 225 height 67
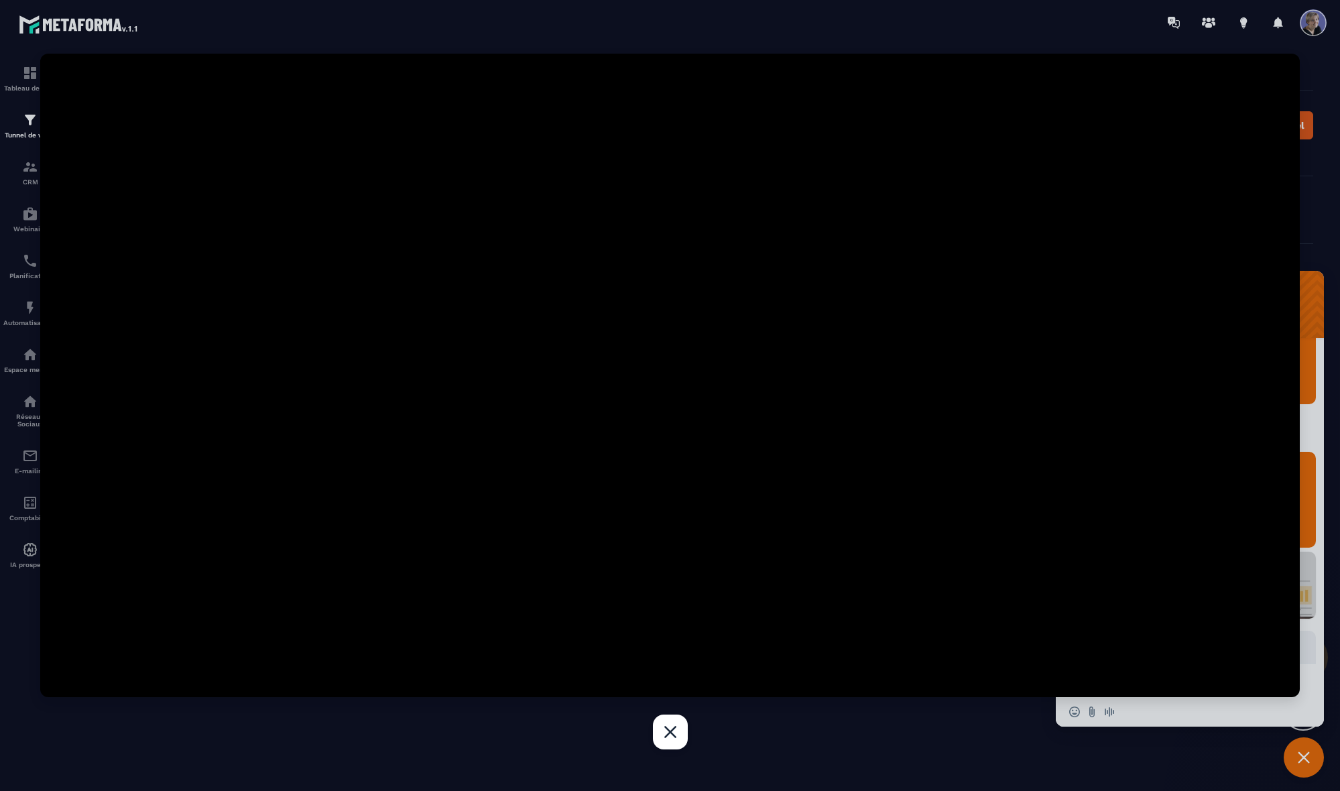
click at [39, 125] on div at bounding box center [670, 395] width 1340 height 791
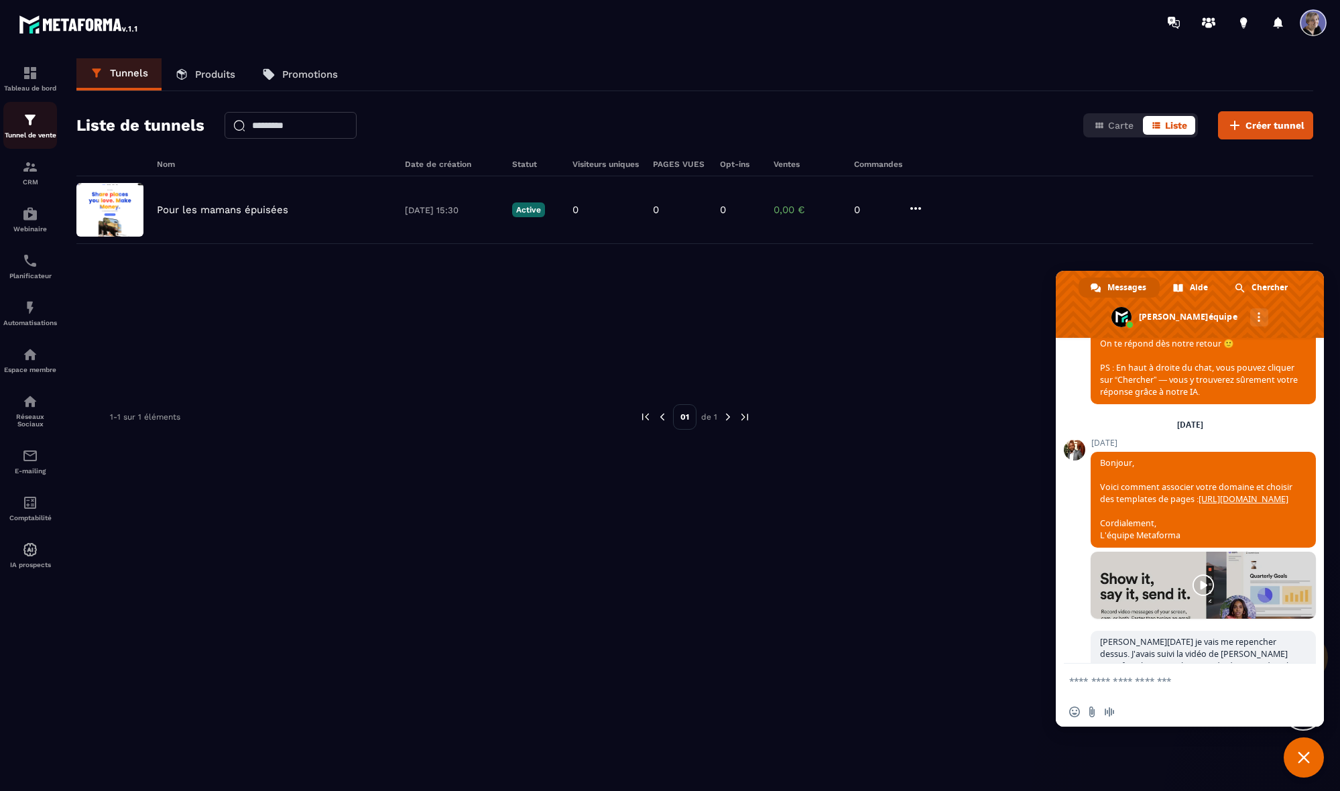
click at [29, 127] on img at bounding box center [30, 120] width 16 height 16
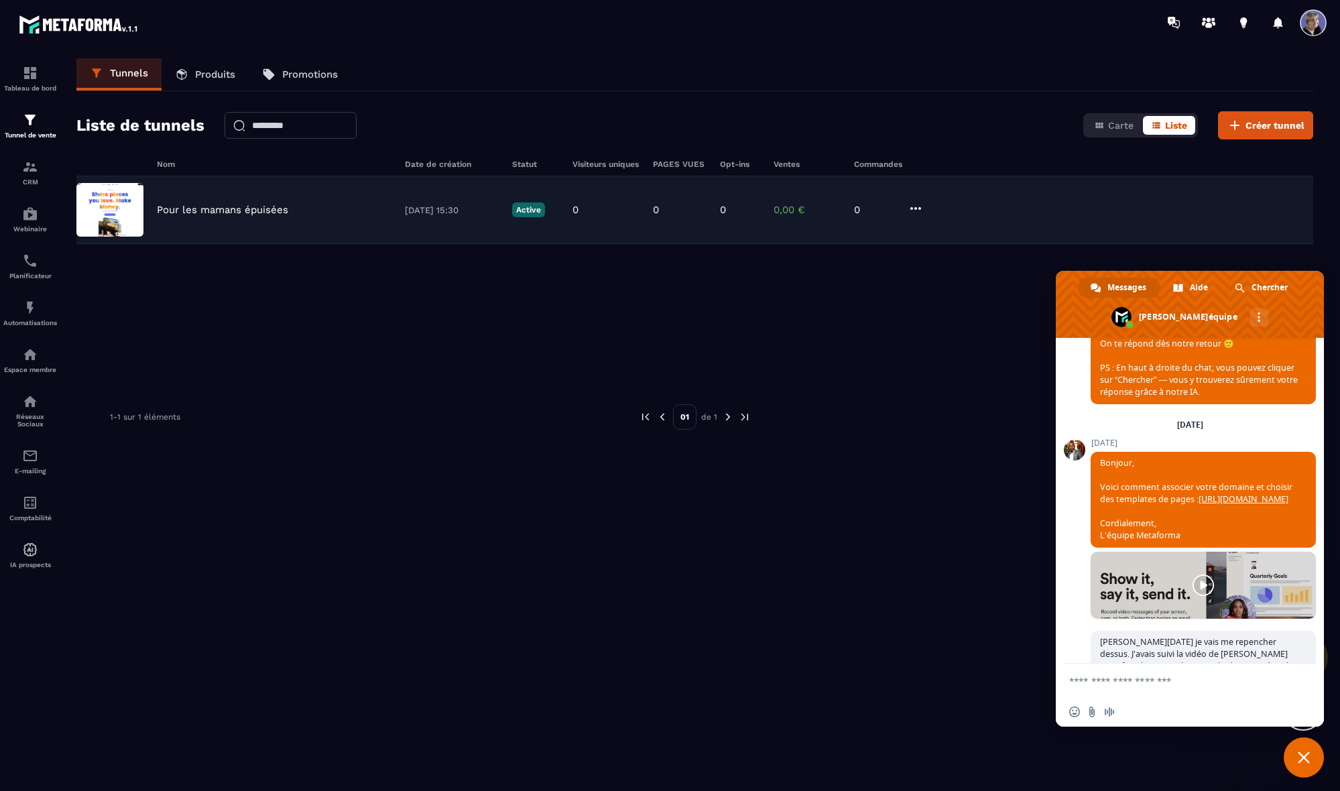
click at [206, 212] on p "Pour les mamans épuisées" at bounding box center [222, 210] width 131 height 12
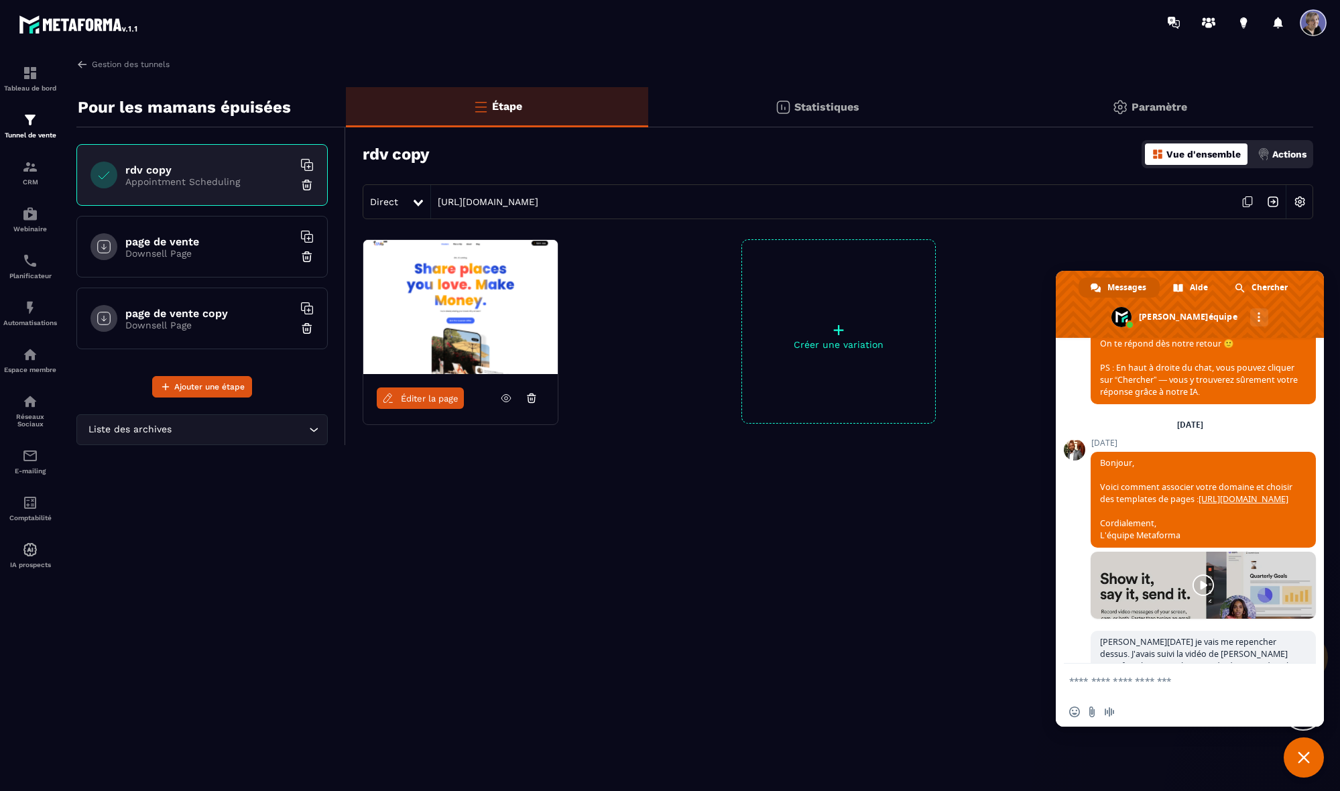
click at [451, 329] on img at bounding box center [460, 307] width 194 height 134
click at [479, 322] on img at bounding box center [460, 307] width 194 height 134
click at [507, 400] on icon at bounding box center [506, 398] width 12 height 12
click at [200, 384] on span "Ajouter une étape" at bounding box center [209, 386] width 70 height 13
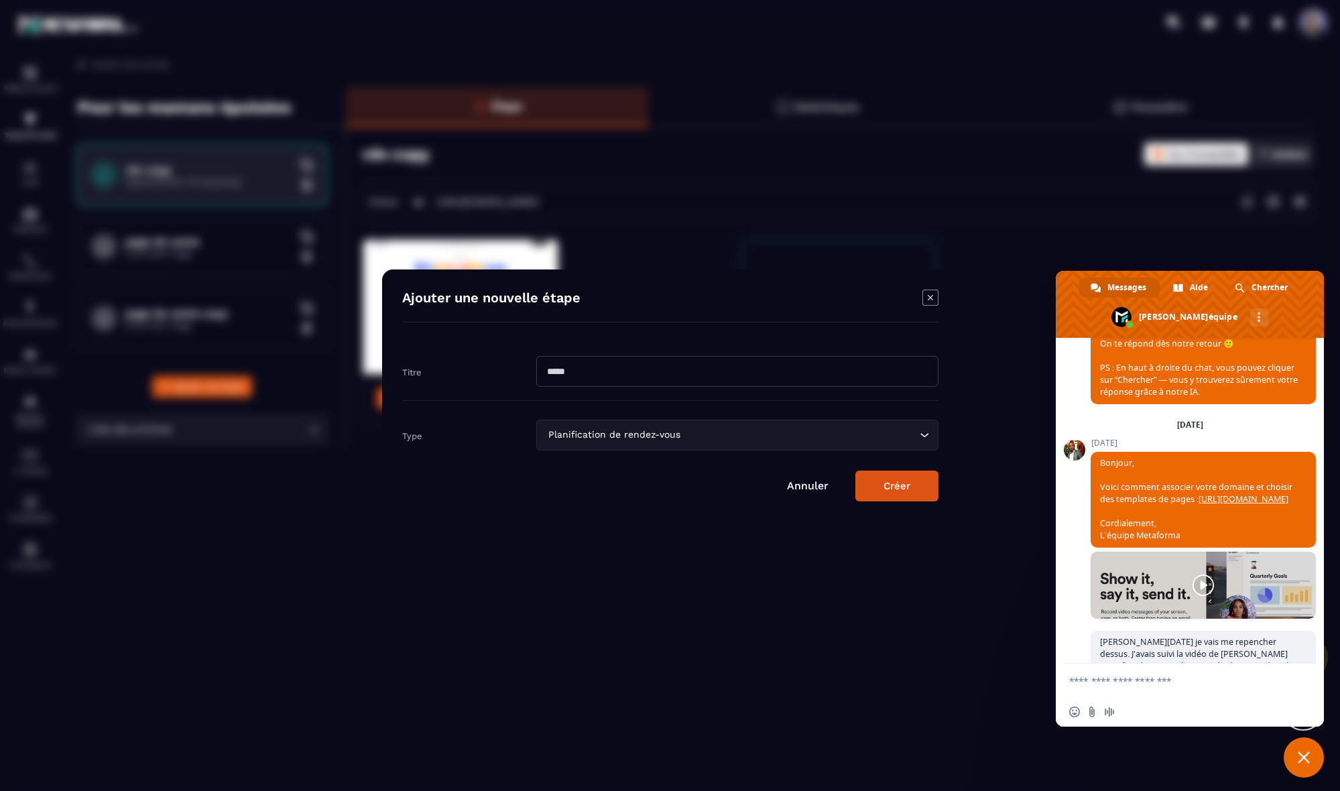
click at [530, 378] on input "Modal window" at bounding box center [737, 371] width 402 height 31
type input "********"
click at [530, 486] on button "Créer" at bounding box center [896, 486] width 83 height 31
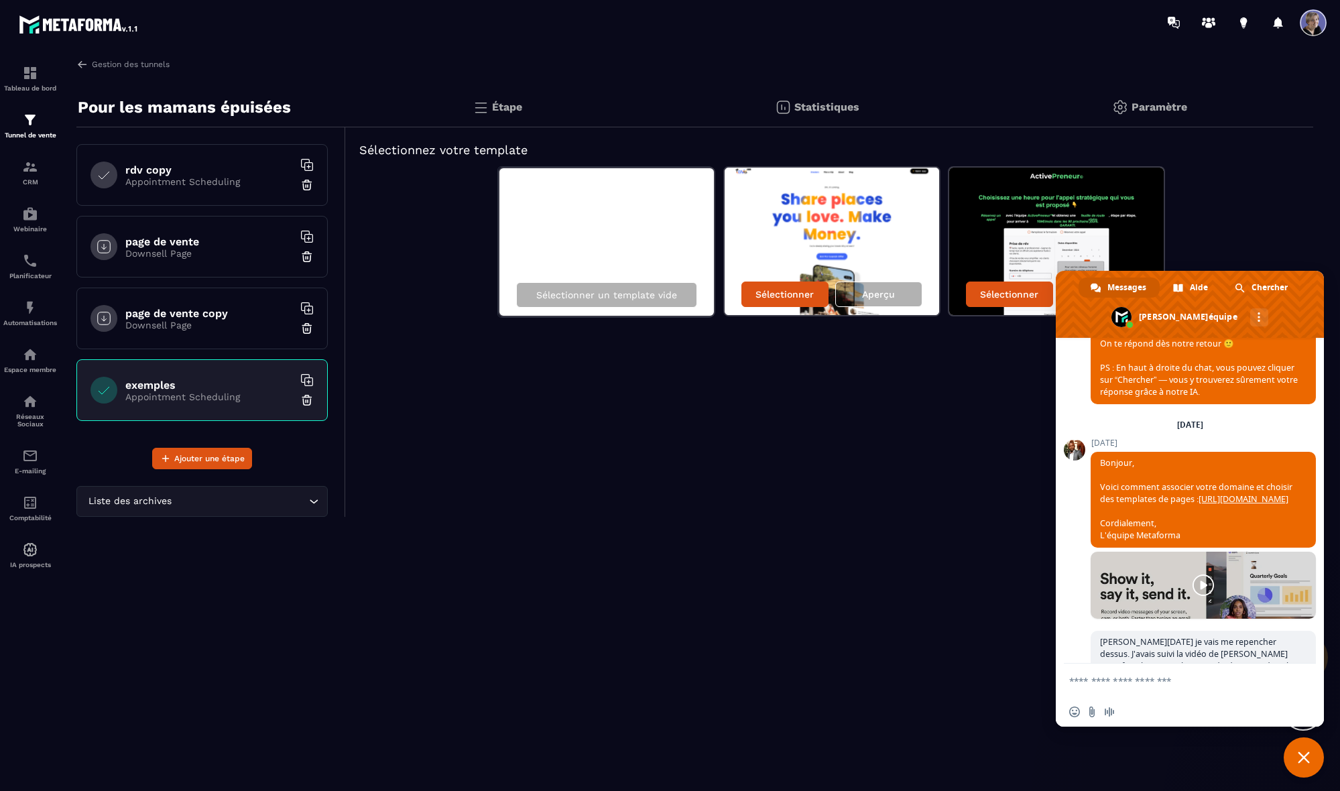
click at [227, 331] on div "page de vente copy Downsell Page" at bounding box center [201, 319] width 251 height 62
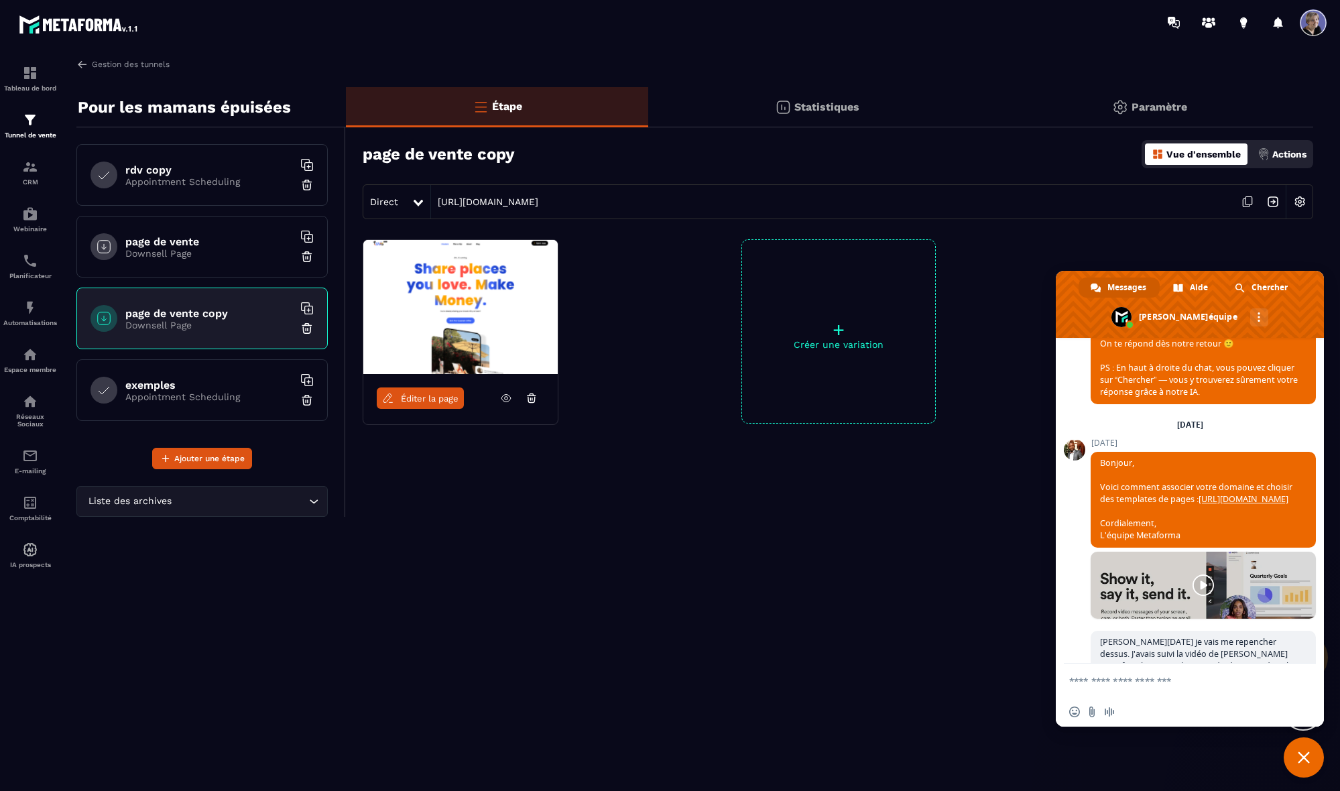
click at [305, 400] on img at bounding box center [306, 399] width 13 height 13
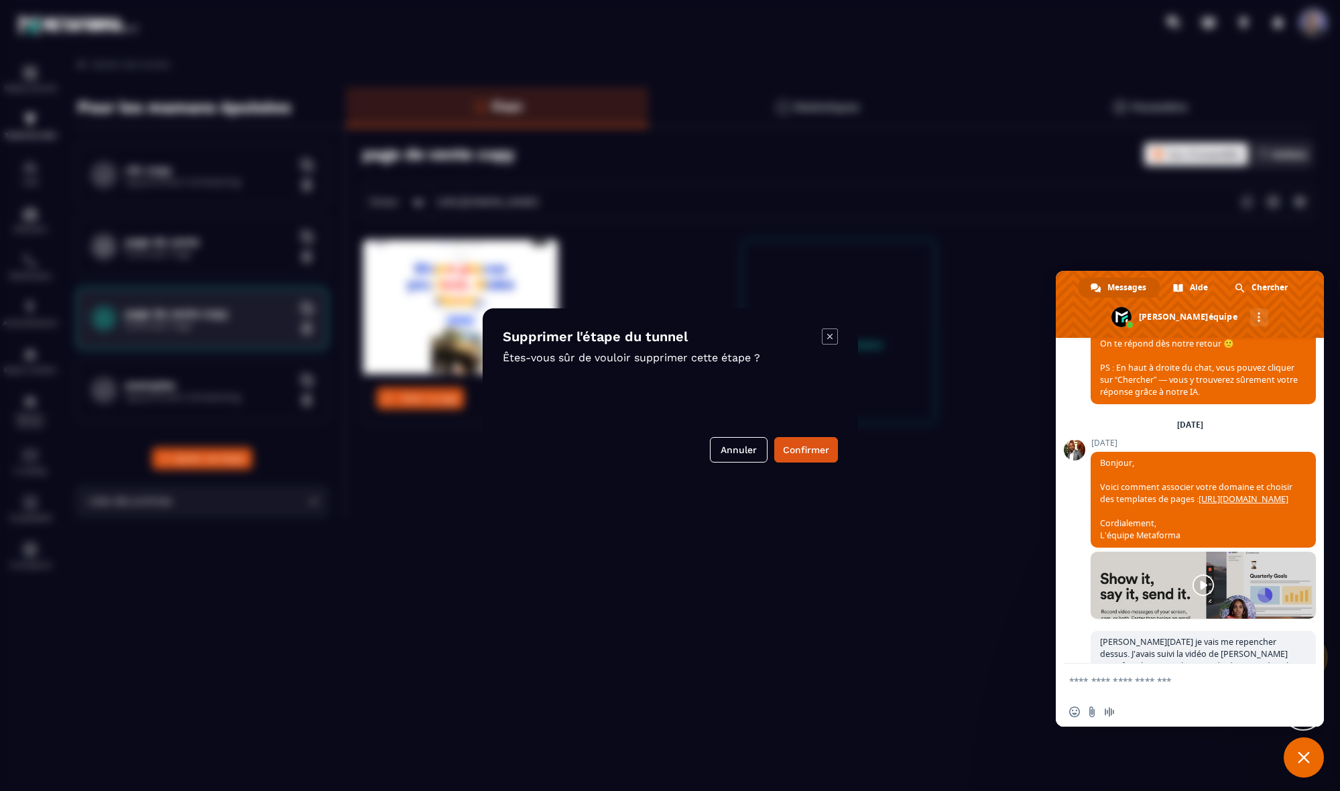
click at [530, 333] on icon "Modal window" at bounding box center [830, 336] width 16 height 16
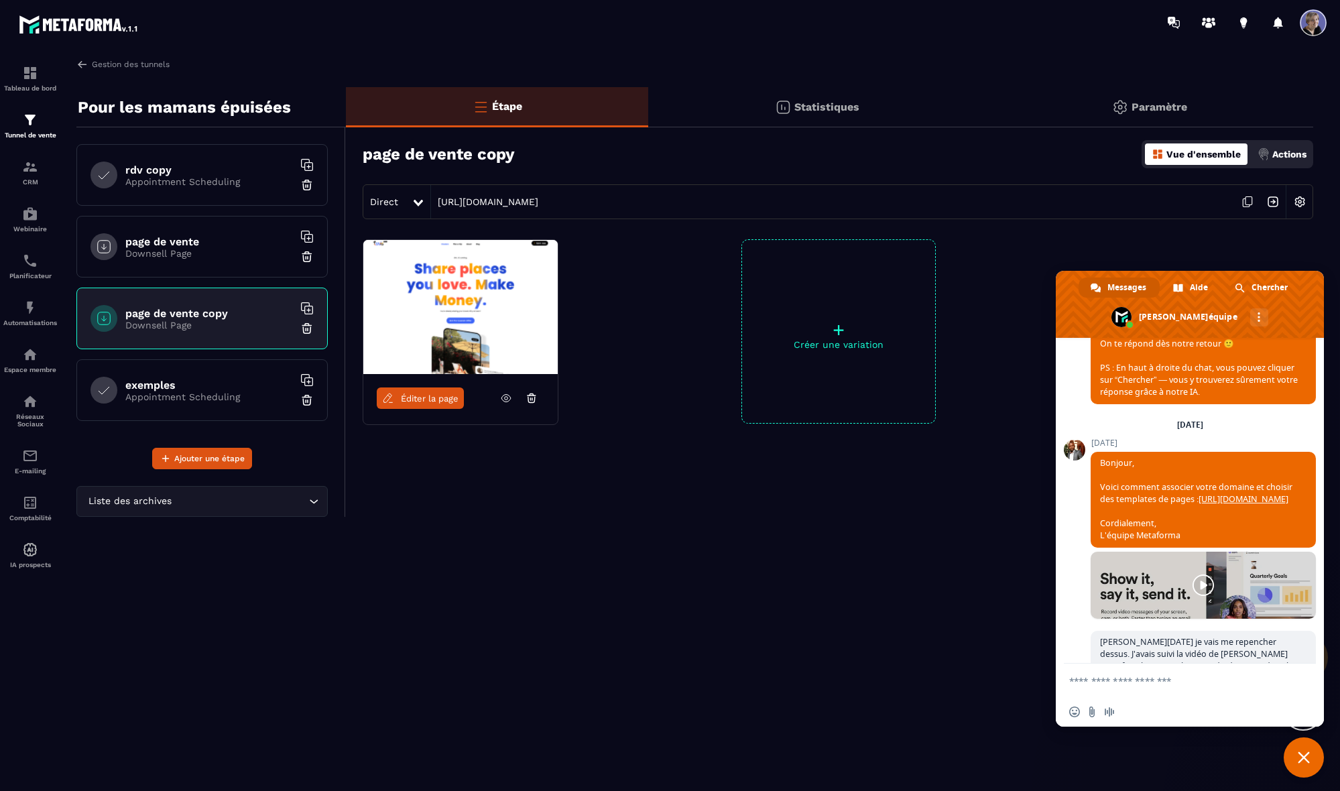
click at [197, 393] on p "Appointment Scheduling" at bounding box center [209, 396] width 168 height 11
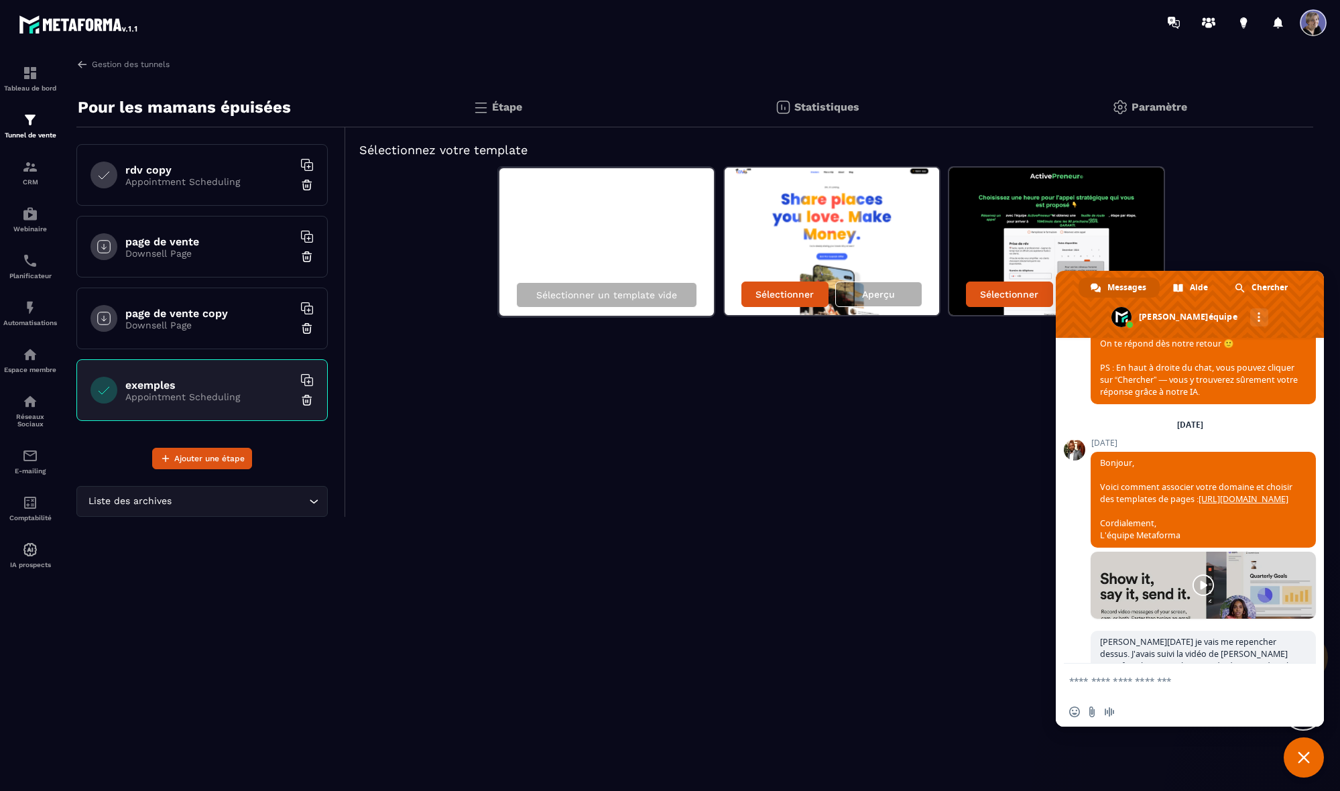
click at [308, 403] on img at bounding box center [306, 399] width 13 height 13
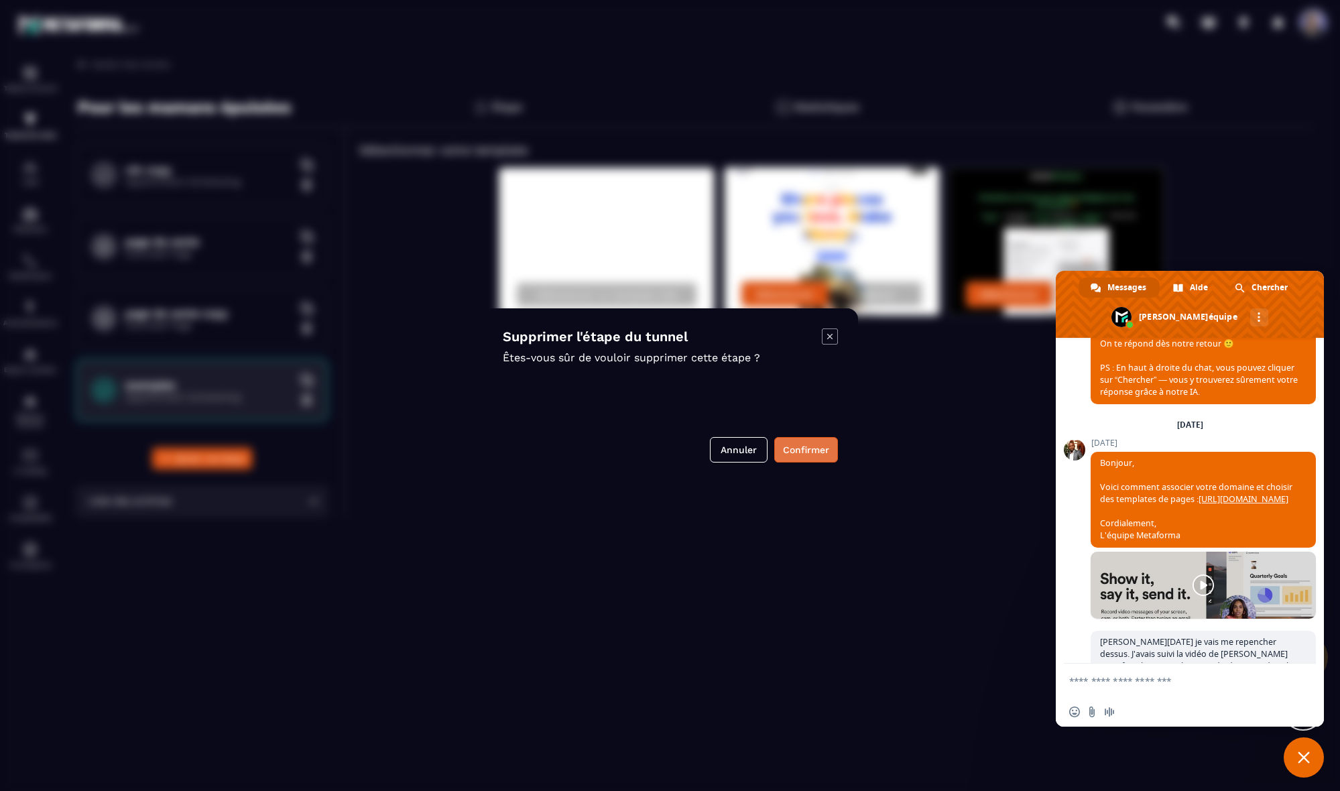
click at [530, 454] on button "Confirmer" at bounding box center [806, 449] width 64 height 25
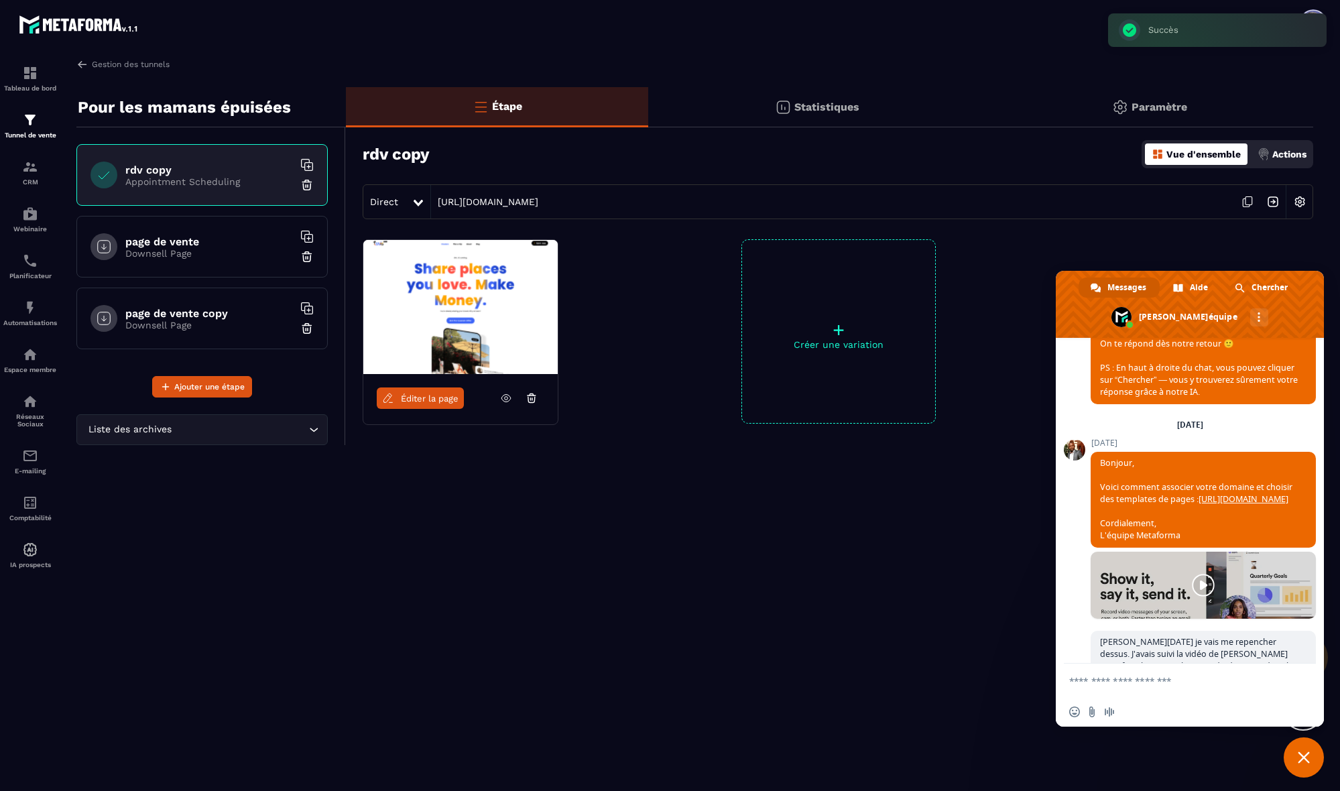
click at [530, 606] on link at bounding box center [1203, 585] width 225 height 67
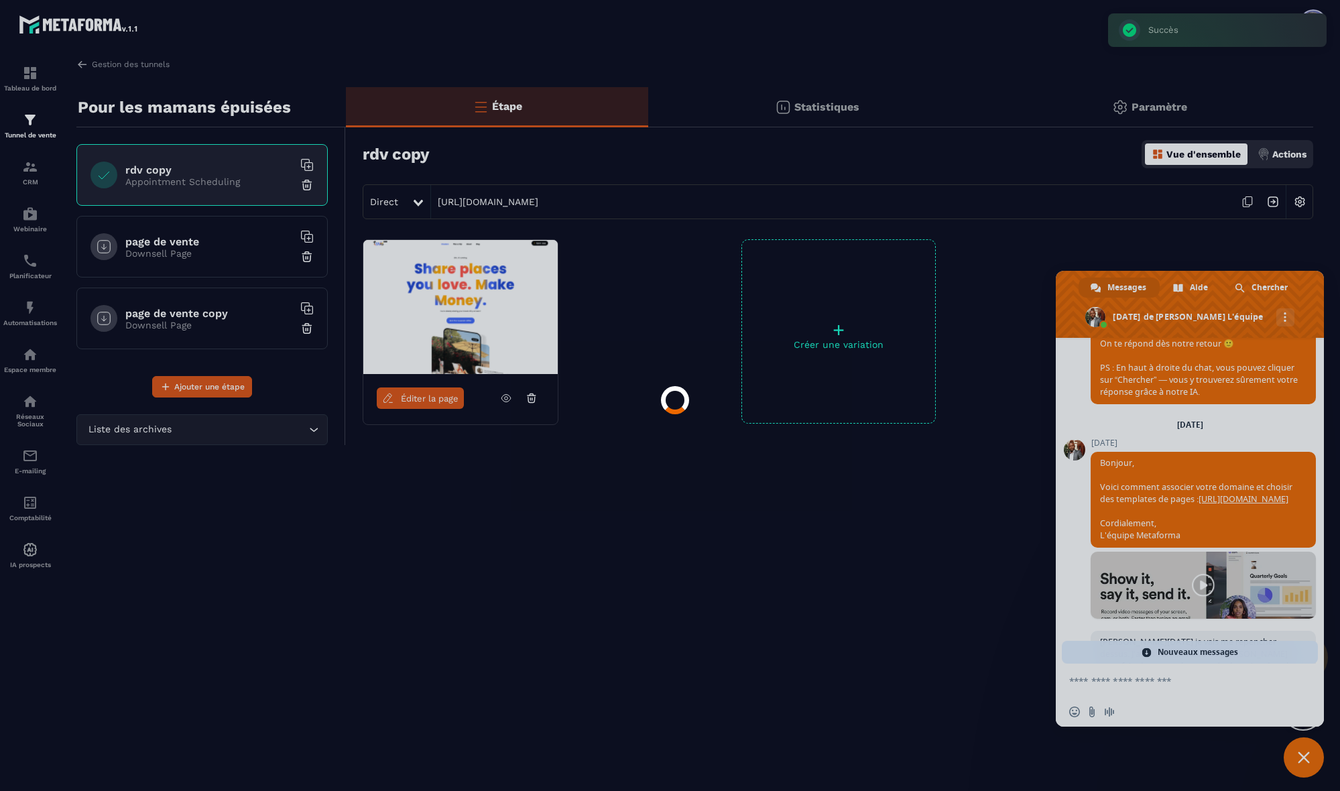
click at [530, 606] on div at bounding box center [670, 395] width 1340 height 791
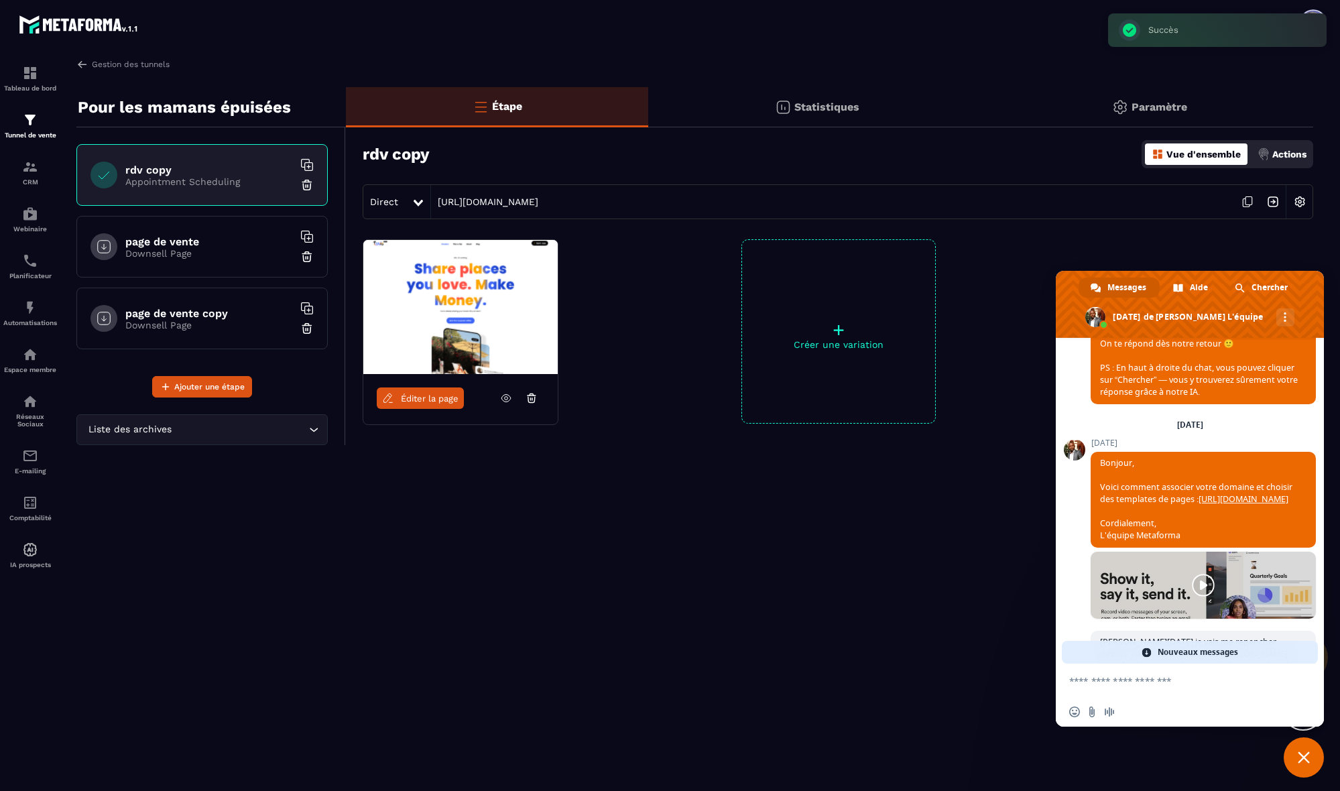
click at [530, 606] on link at bounding box center [1203, 585] width 225 height 67
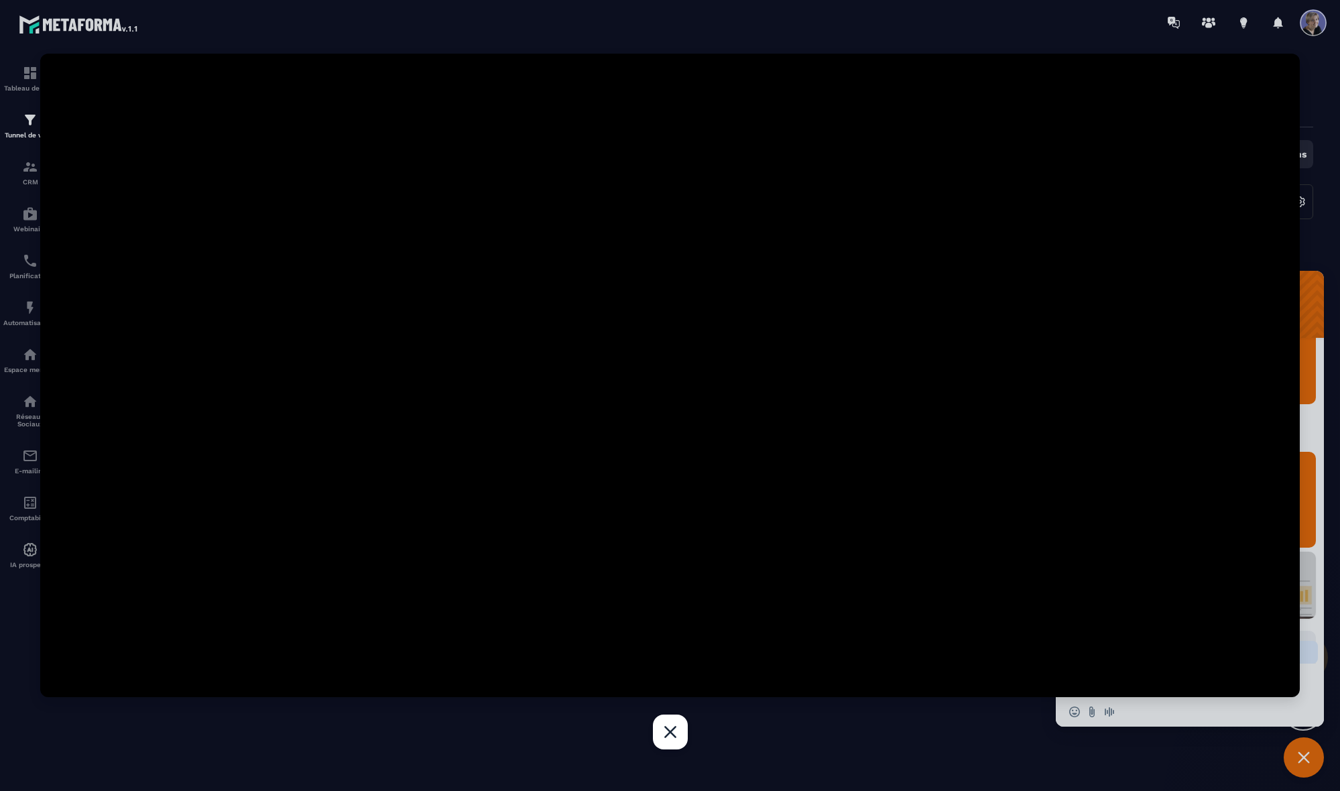
click at [17, 304] on div at bounding box center [670, 395] width 1340 height 791
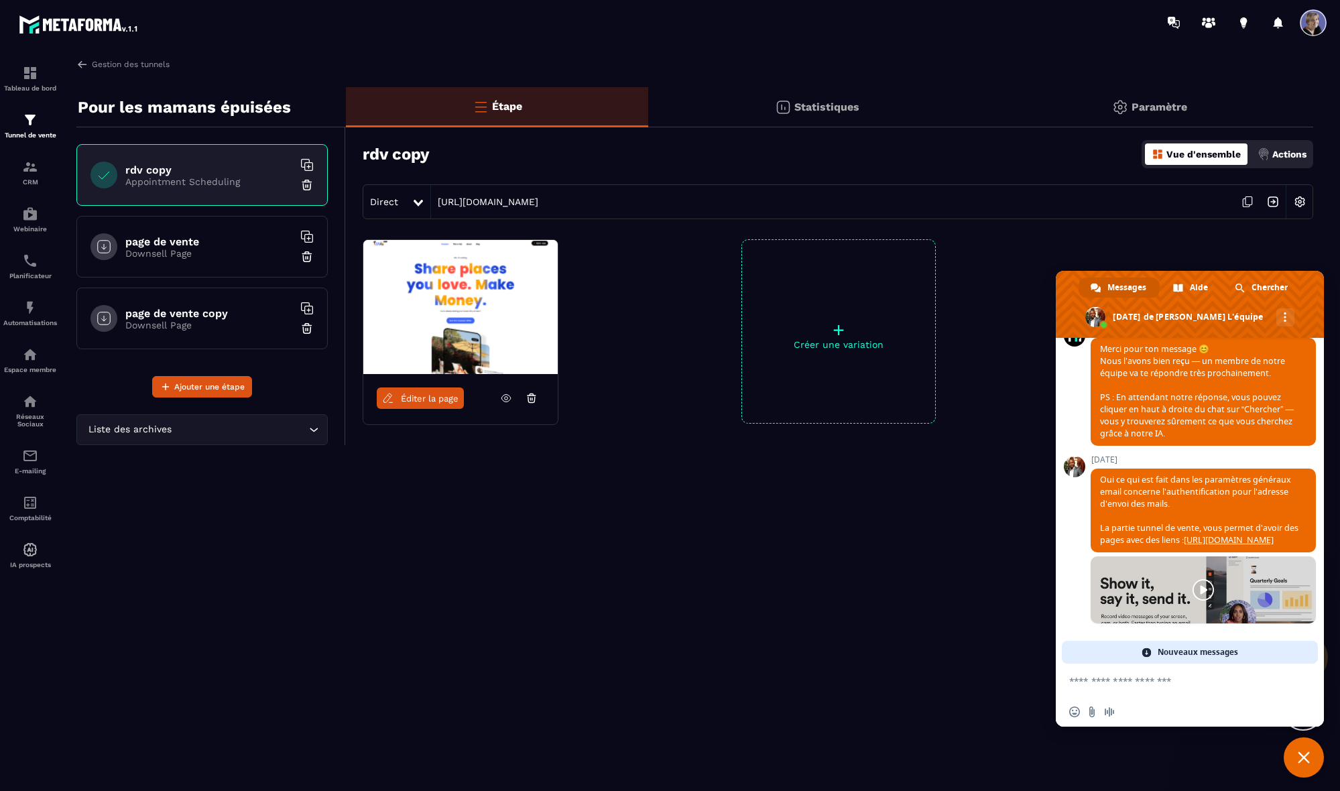
click at [158, 250] on p "Downsell Page" at bounding box center [209, 253] width 168 height 11
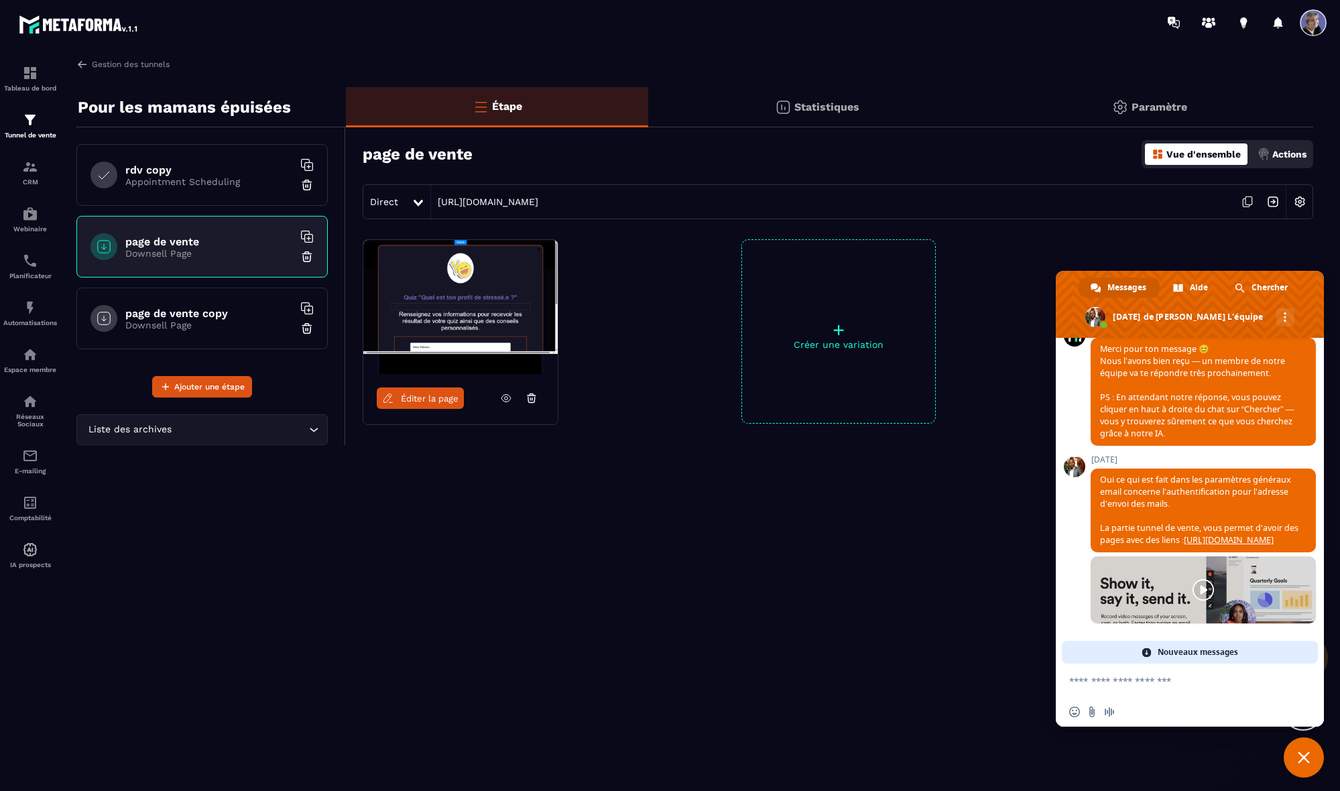
click at [530, 201] on img at bounding box center [1299, 201] width 25 height 25
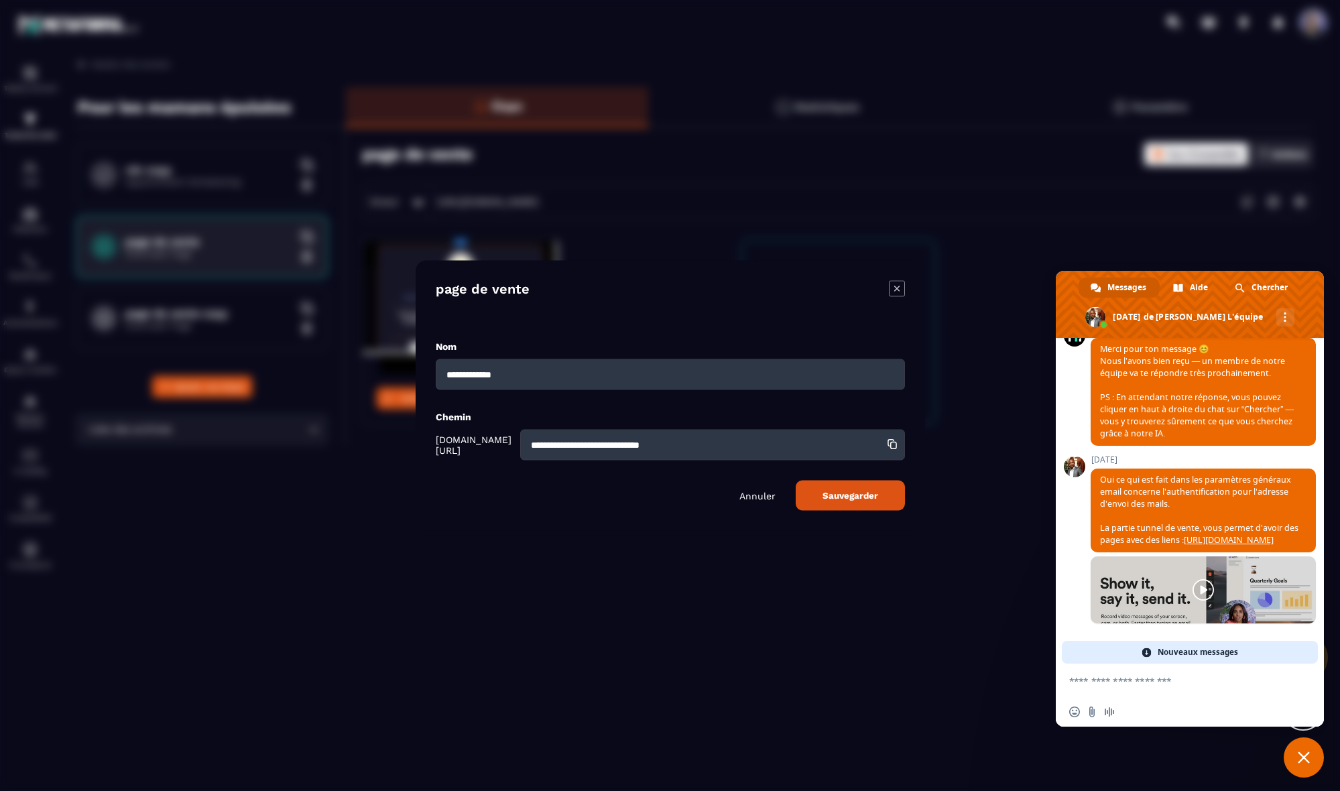
click at [530, 291] on icon "Modal window" at bounding box center [897, 289] width 16 height 16
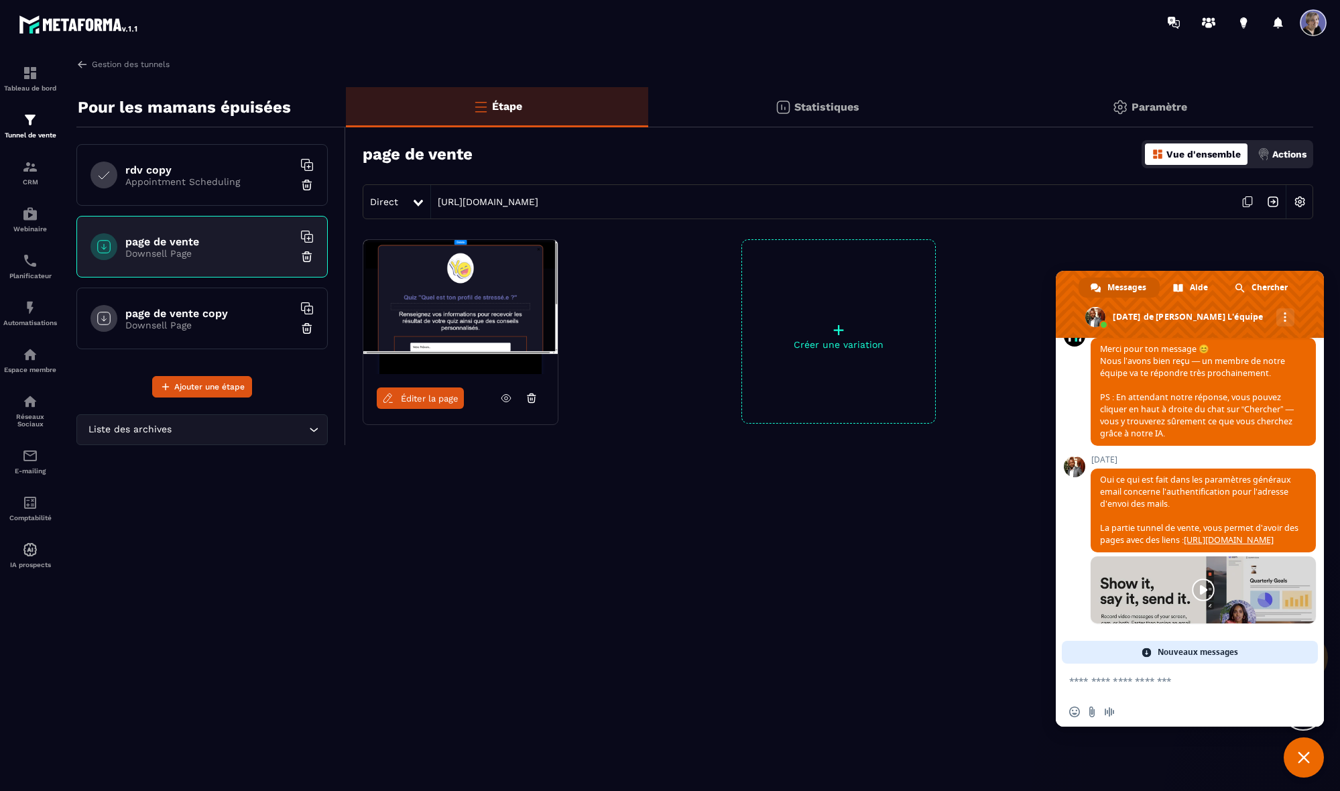
click at [530, 585] on link at bounding box center [1203, 589] width 225 height 67
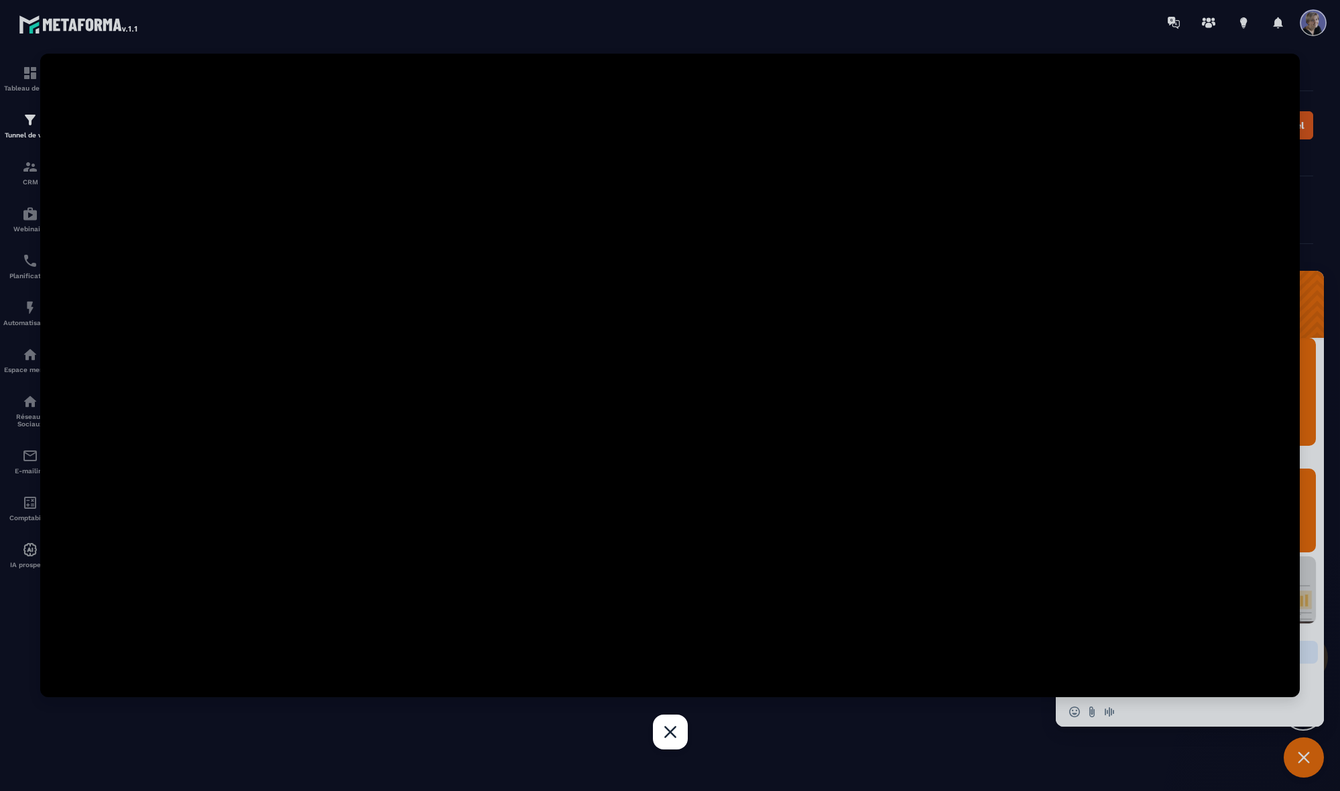
click at [530, 536] on div at bounding box center [670, 395] width 1340 height 791
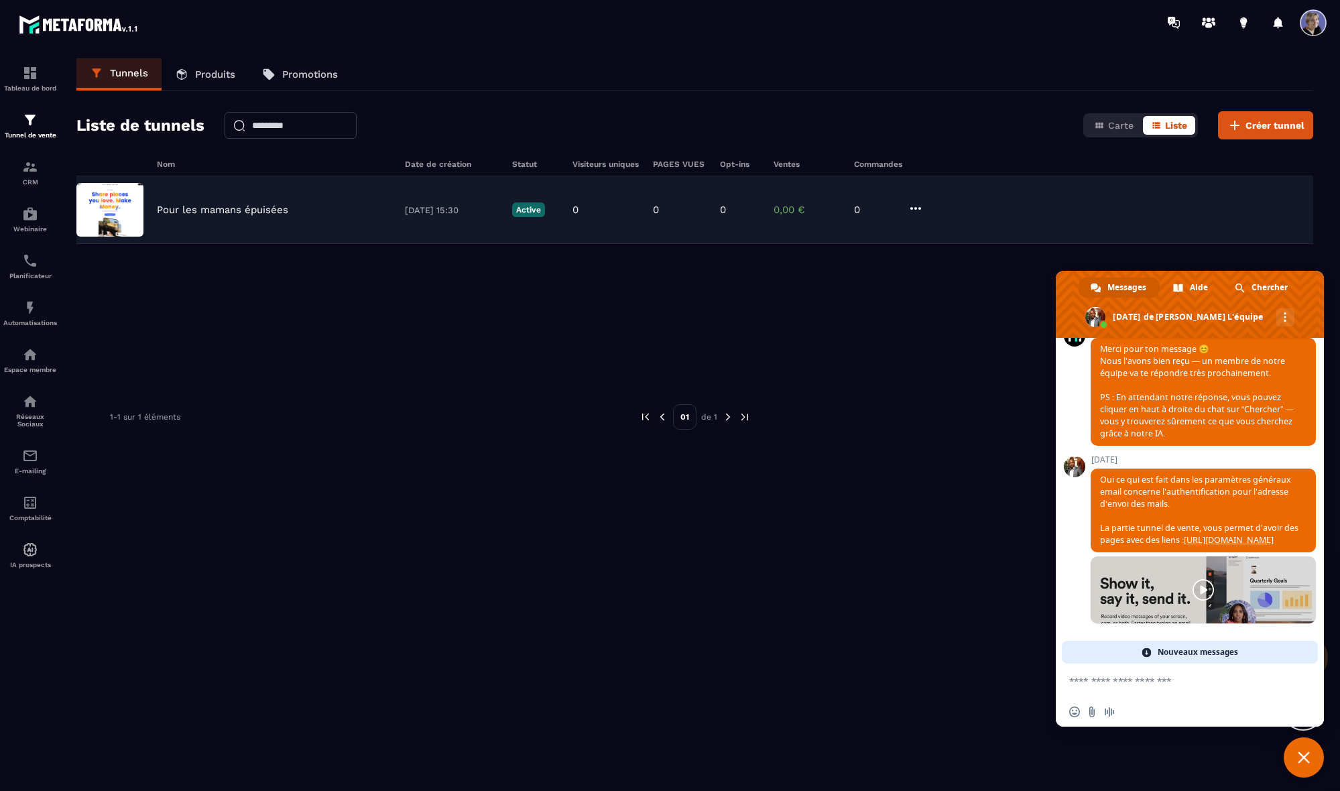
click at [186, 200] on div "Pour les mamans épuisées [DATE] 15:30 Active 0 0 0 0,00 € 0" at bounding box center [694, 210] width 1237 height 68
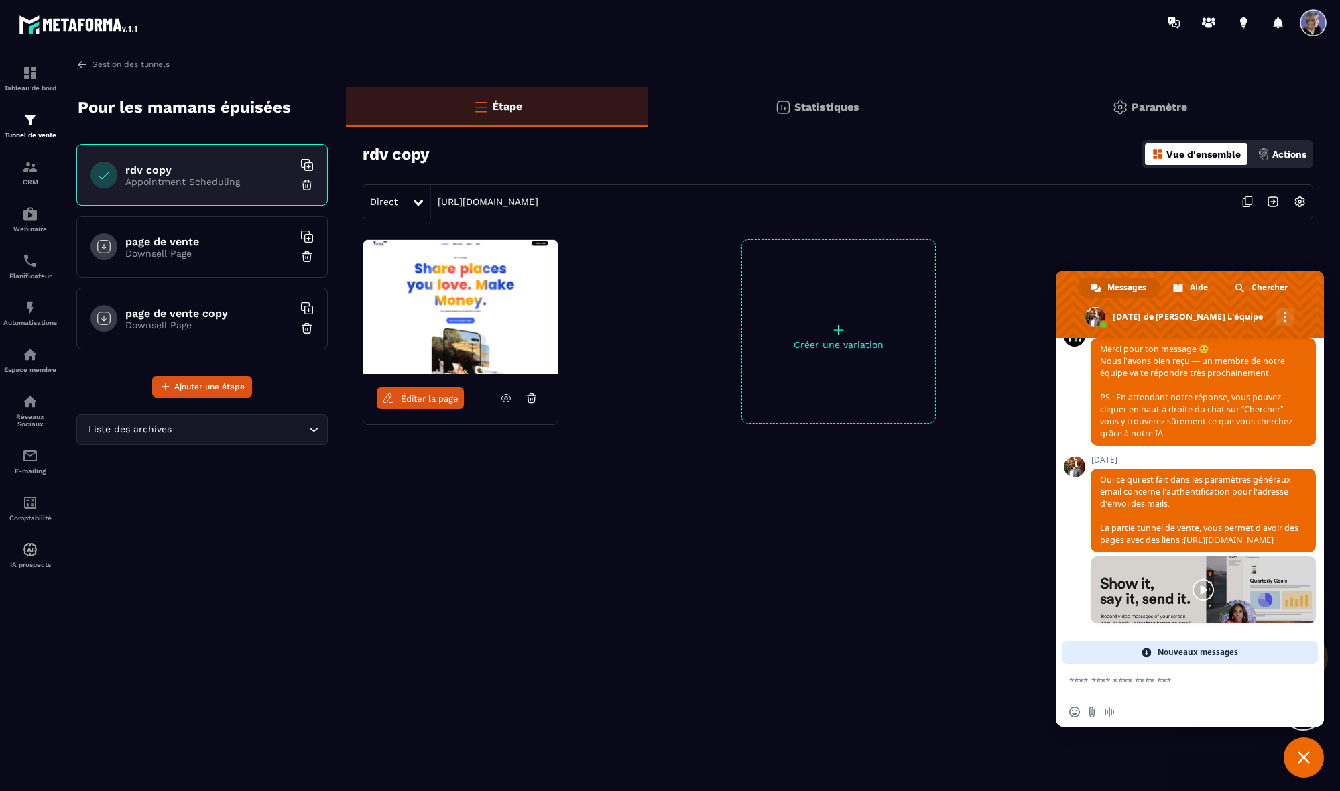
click at [530, 102] on p "Paramètre" at bounding box center [1160, 107] width 56 height 13
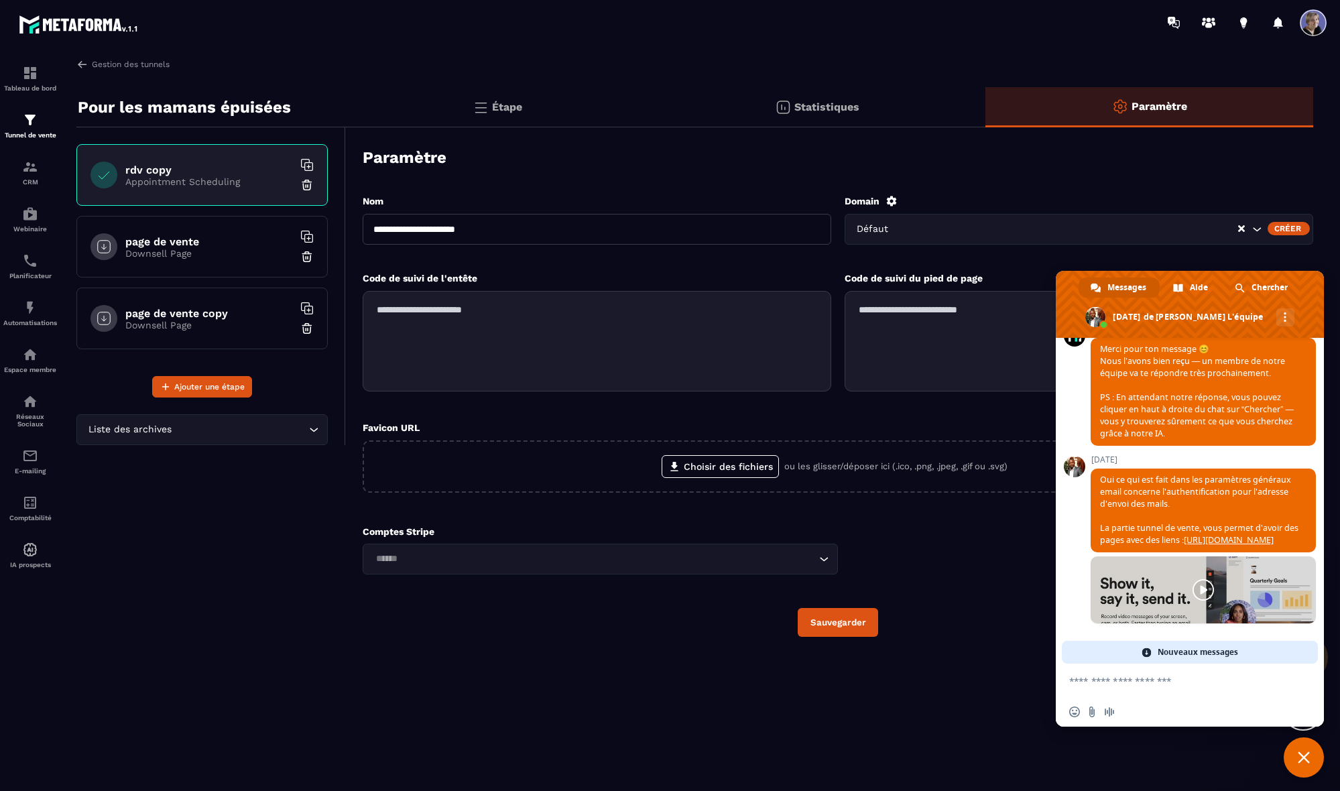
click at [530, 228] on div "Créer" at bounding box center [1289, 228] width 42 height 13
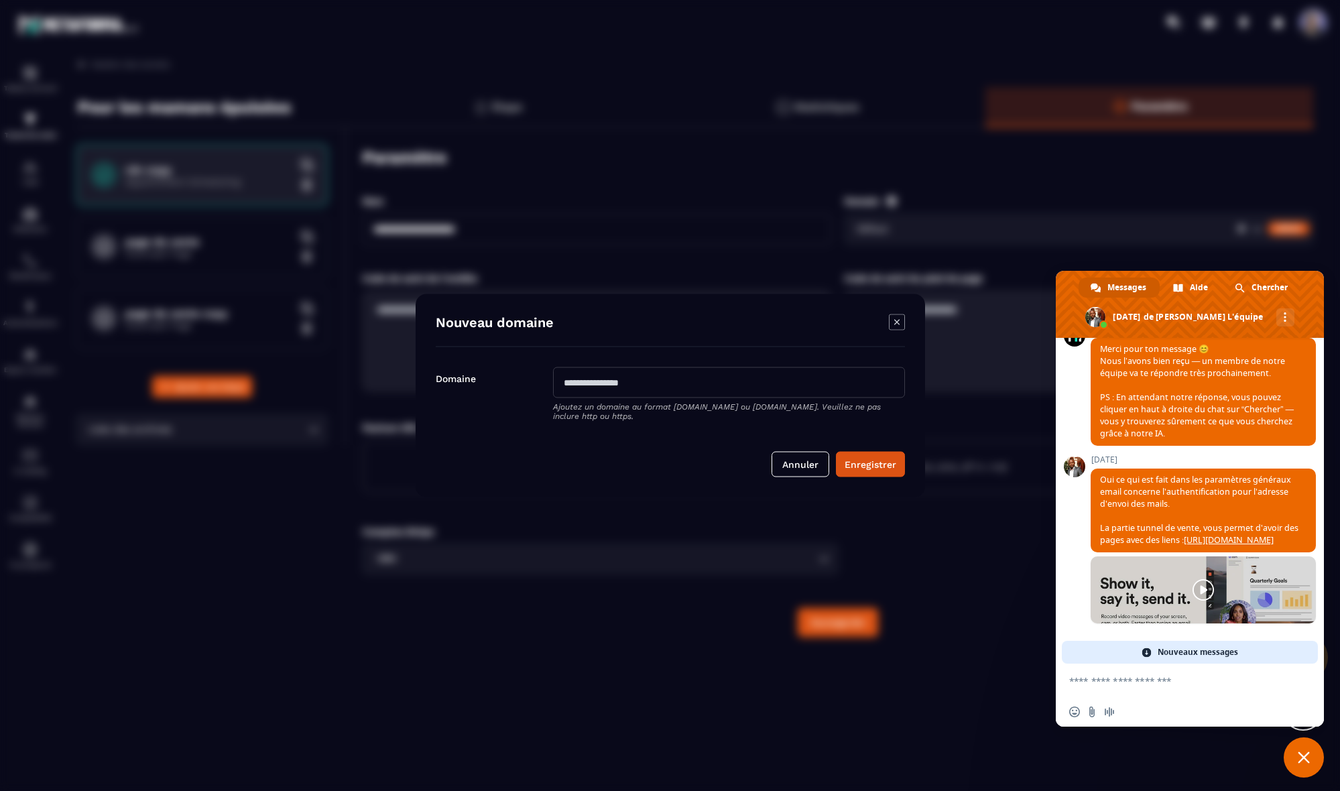
click at [530, 380] on input "Modal window" at bounding box center [729, 382] width 352 height 31
type input "**********"
click at [530, 471] on button "Enregistrer" at bounding box center [870, 464] width 69 height 25
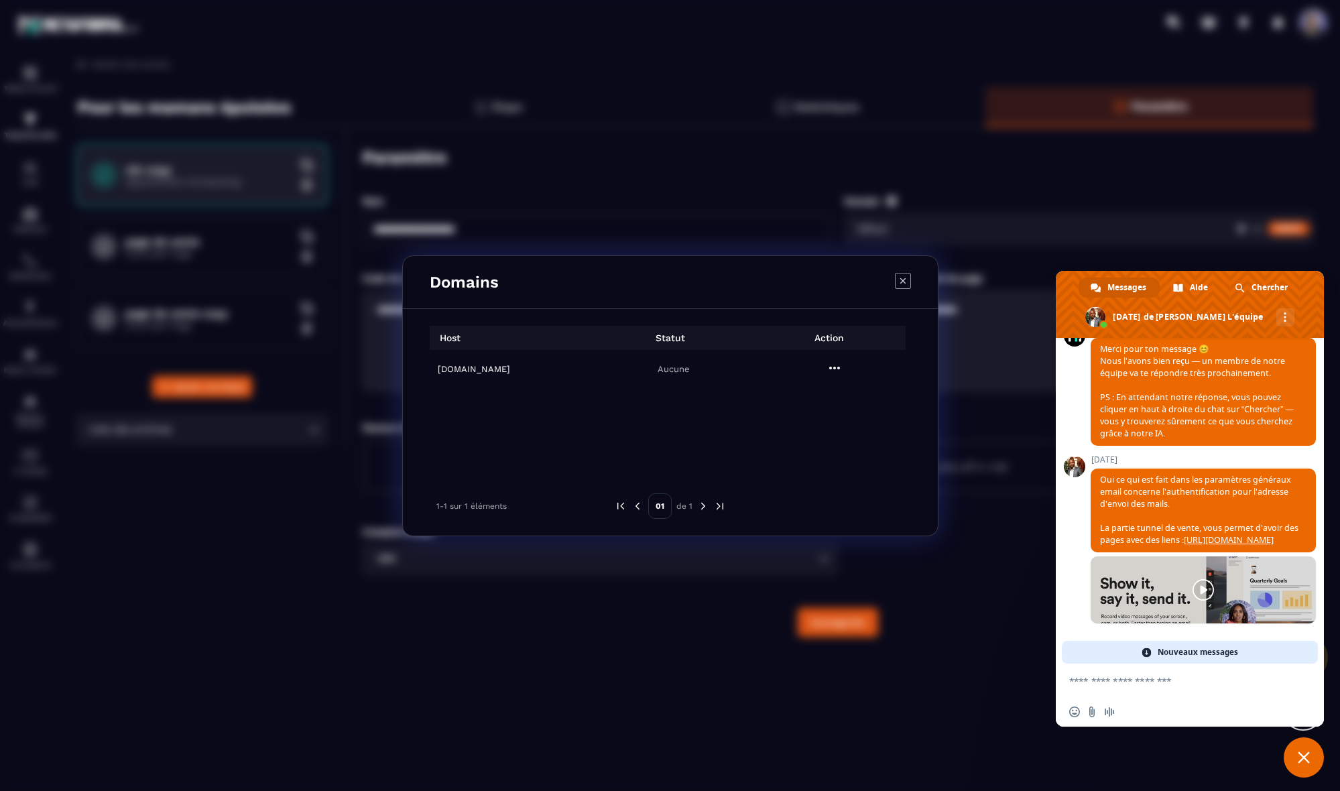
click at [530, 369] on icon "Modal window" at bounding box center [835, 368] width 16 height 16
click at [530, 281] on icon "Modal window" at bounding box center [903, 281] width 16 height 16
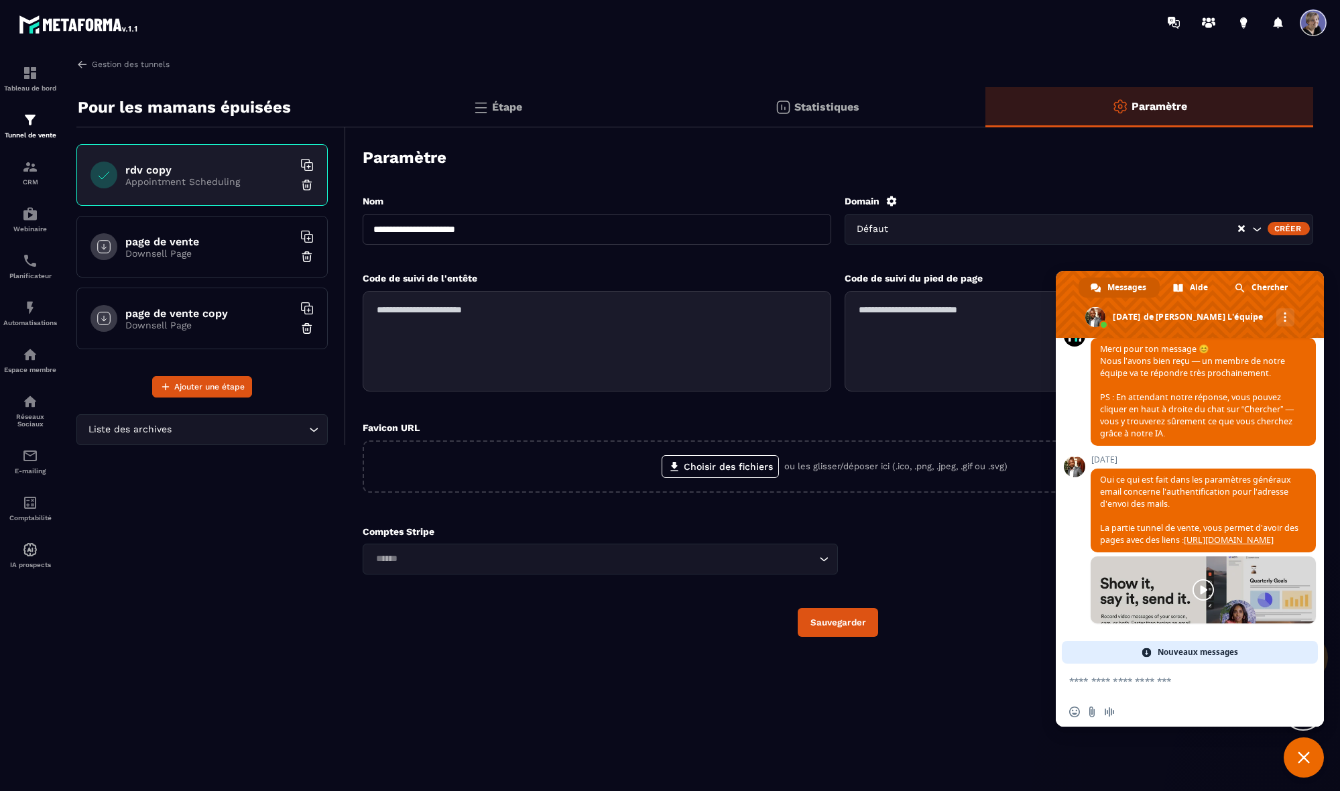
click at [530, 22] on span at bounding box center [1313, 22] width 27 height 27
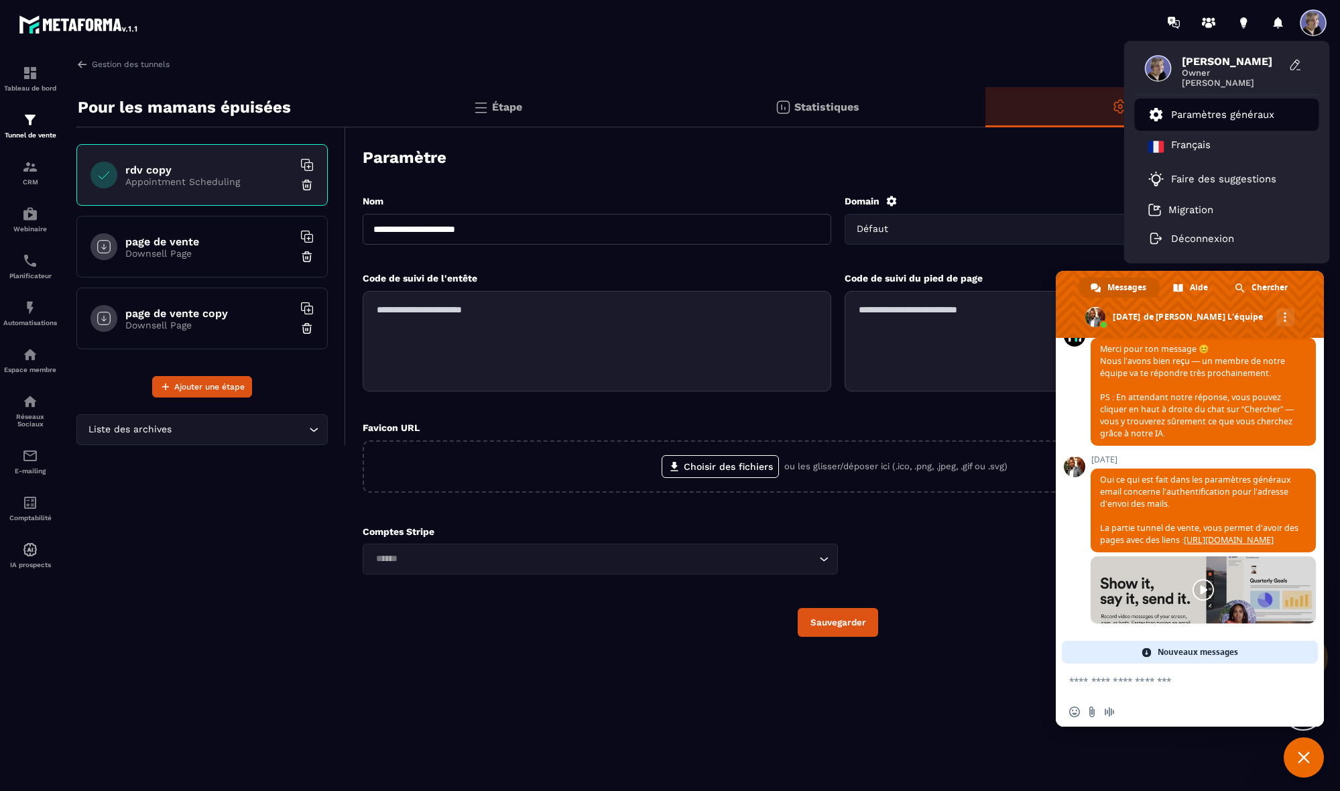
click at [530, 111] on p "Paramètres généraux" at bounding box center [1222, 115] width 103 height 12
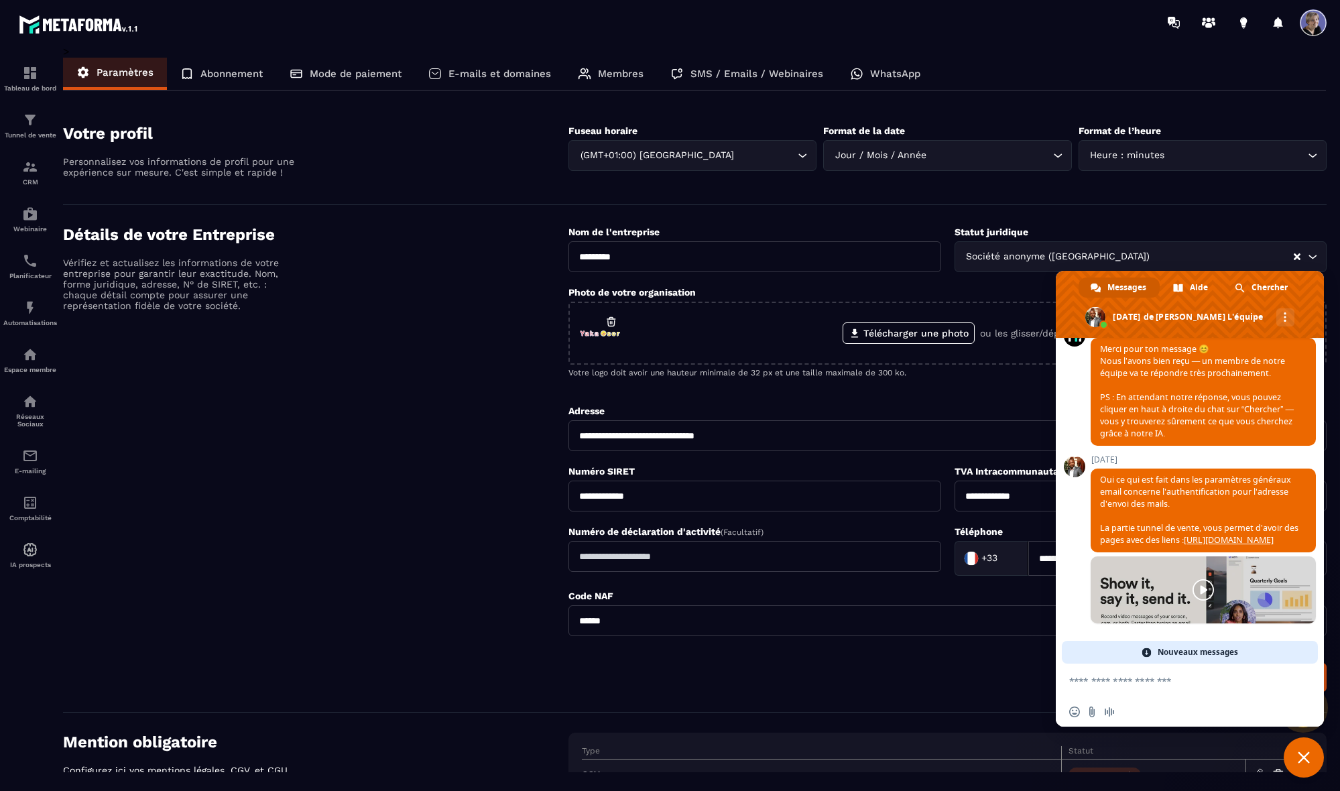
click at [490, 64] on div "E-mails et domaines" at bounding box center [489, 74] width 149 height 32
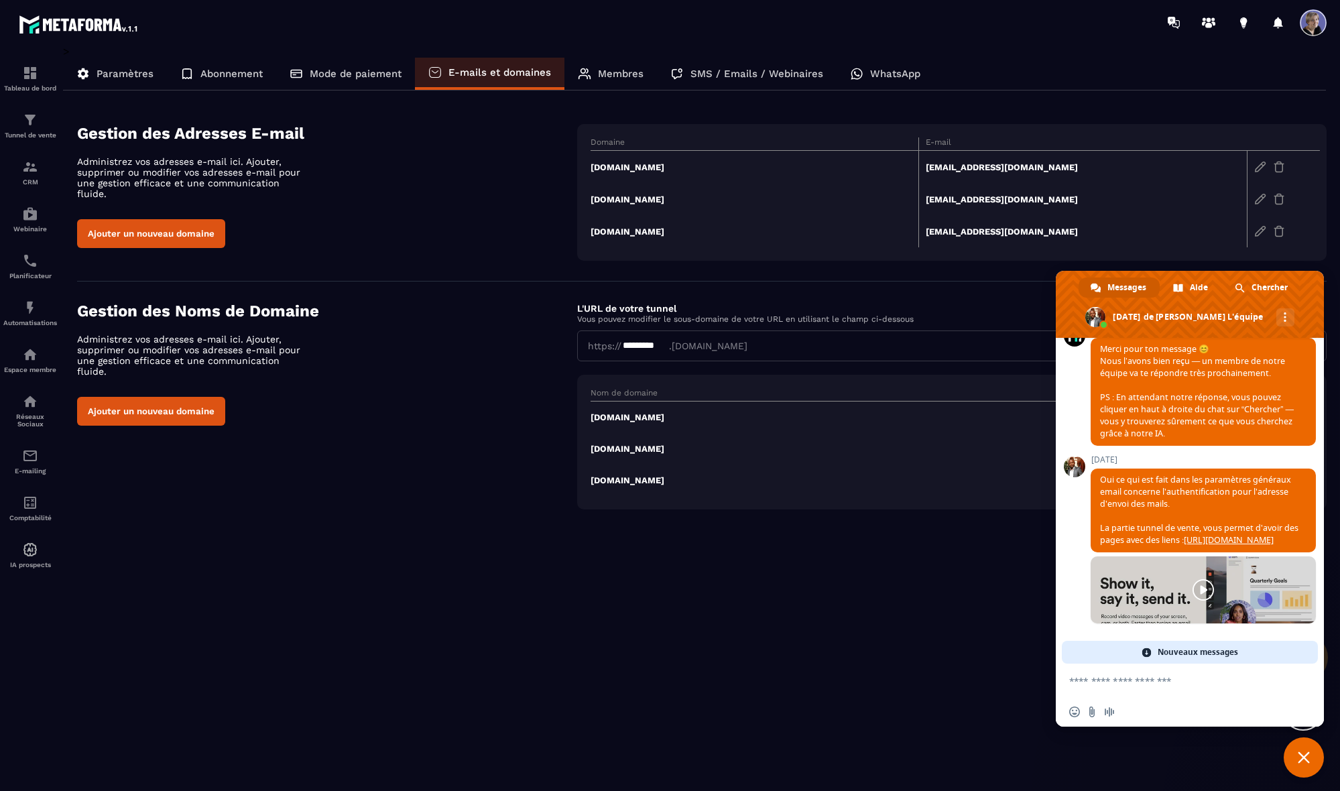
click at [530, 284] on span at bounding box center [1190, 304] width 268 height 67
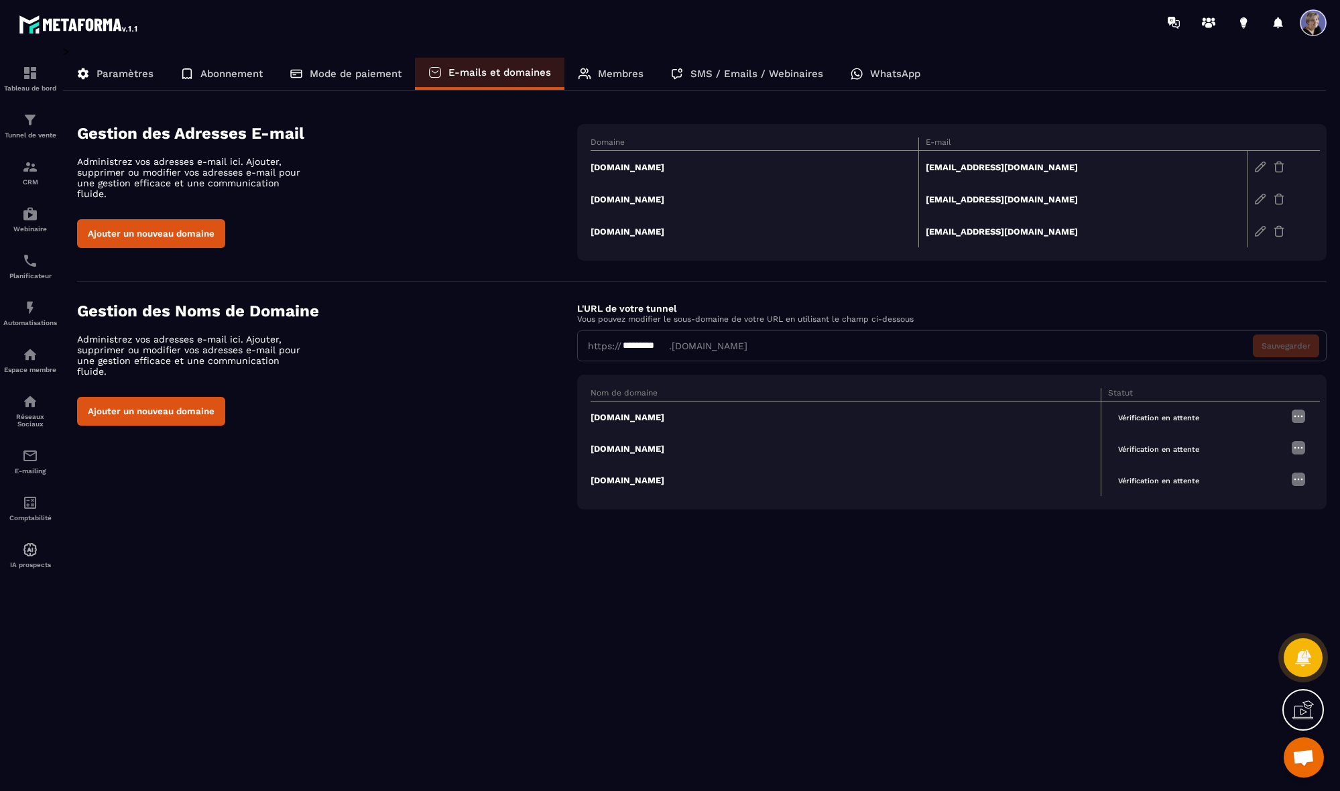
scroll to position [2983, 0]
